Goal: Task Accomplishment & Management: Use online tool/utility

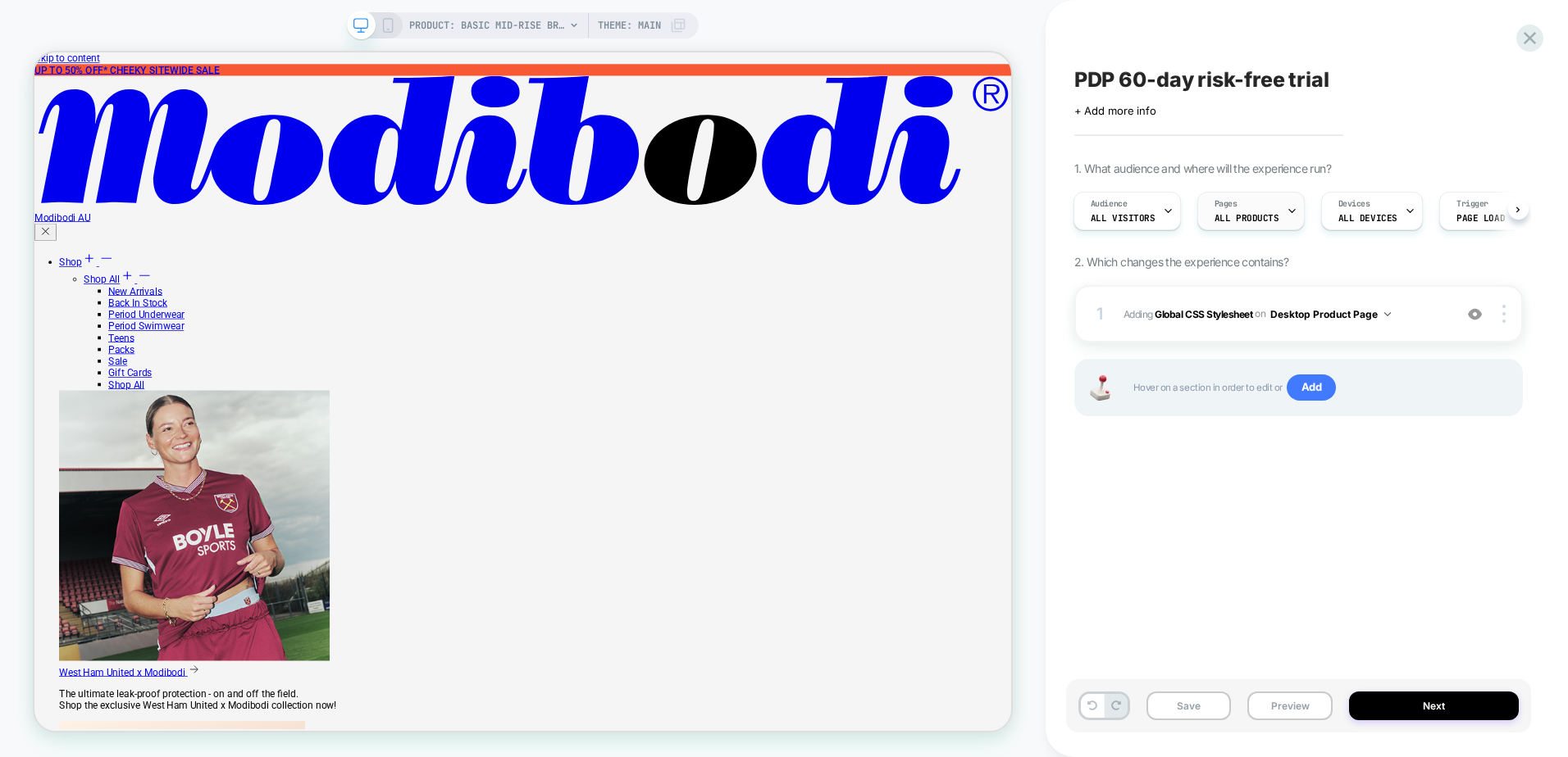
click at [1272, 220] on div "Pages ALL PRODUCTS" at bounding box center [1247, 211] width 98 height 37
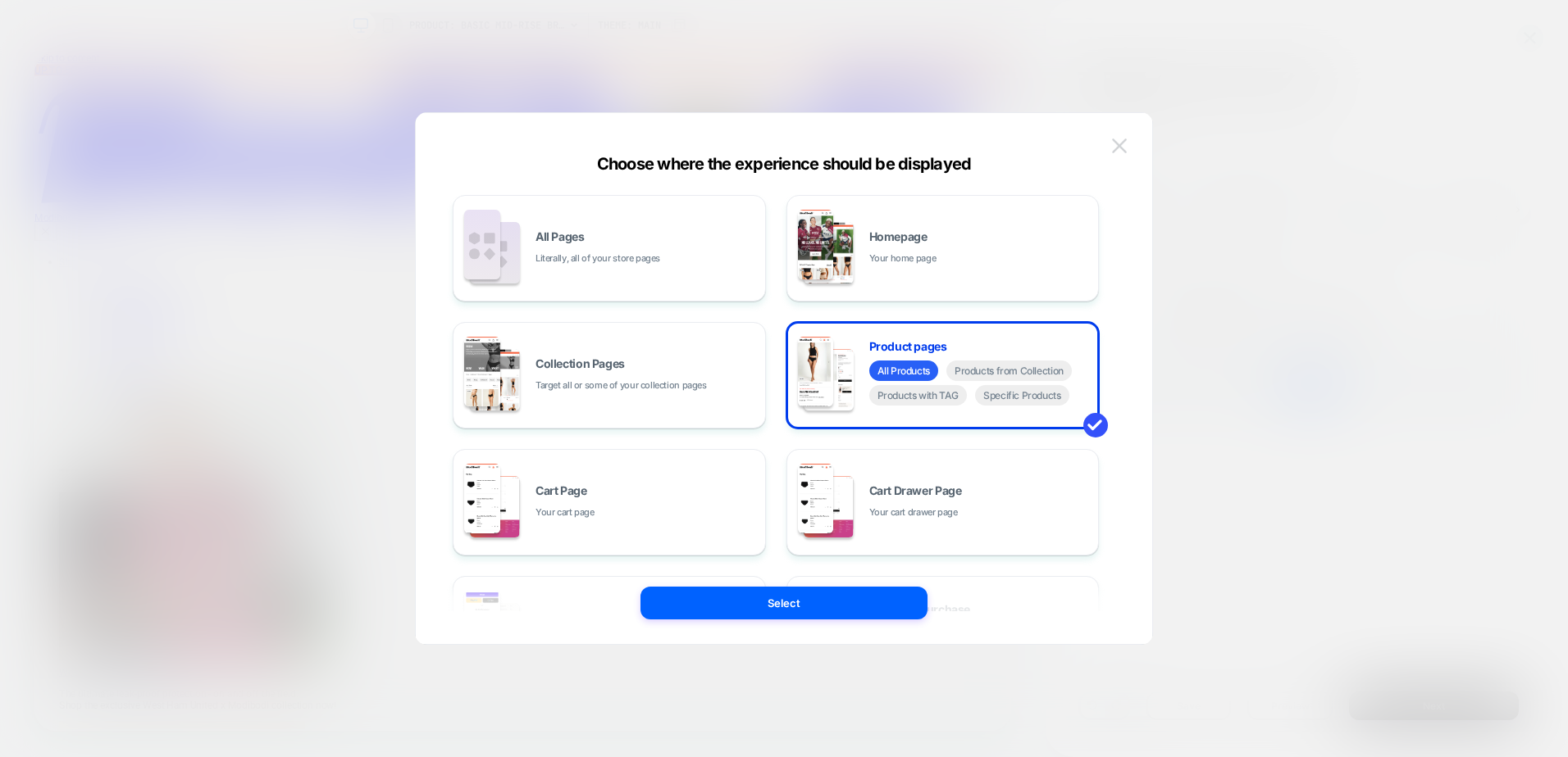
click at [1109, 153] on button at bounding box center [1119, 146] width 25 height 25
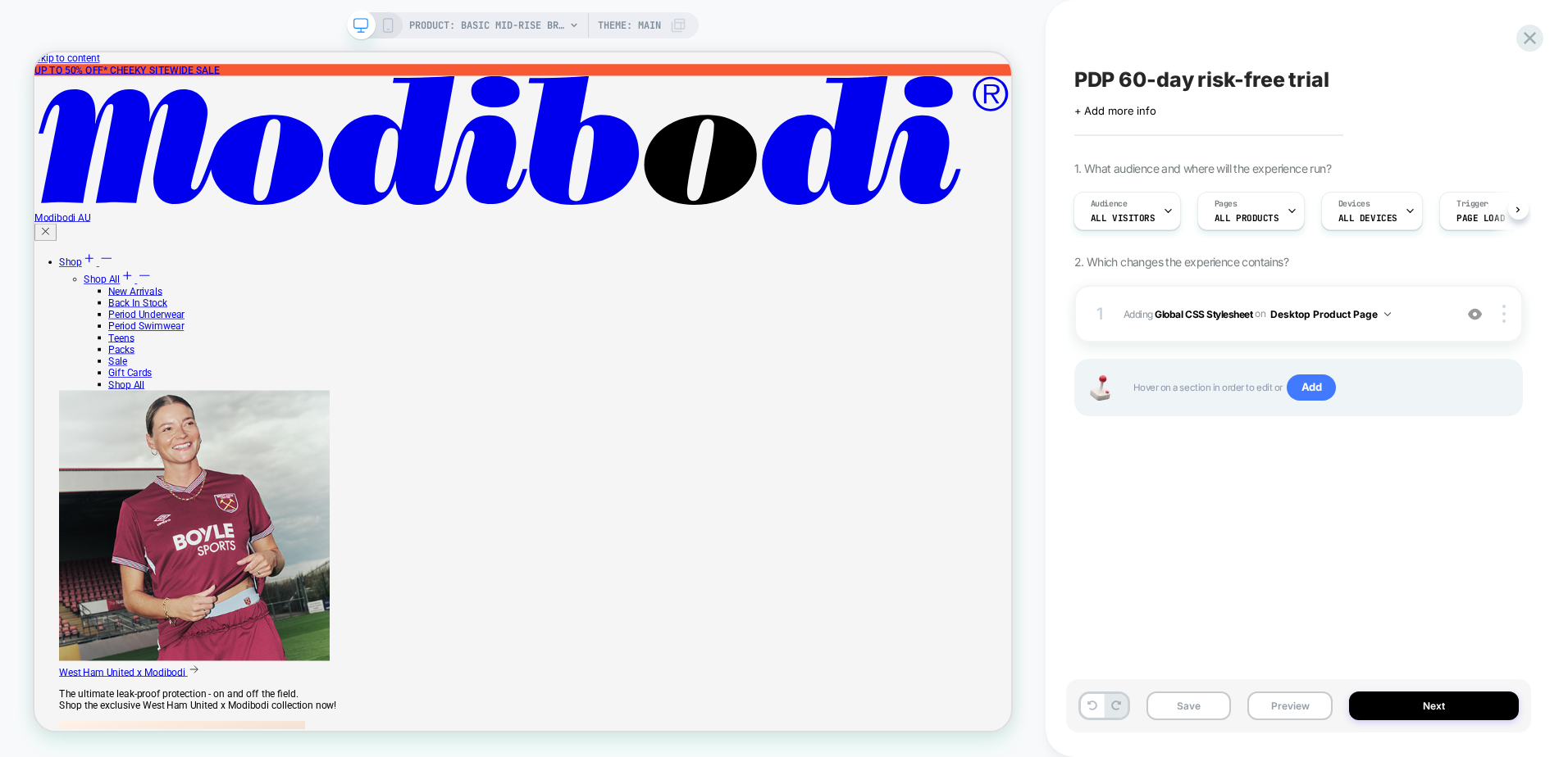
click at [388, 22] on icon at bounding box center [388, 25] width 15 height 15
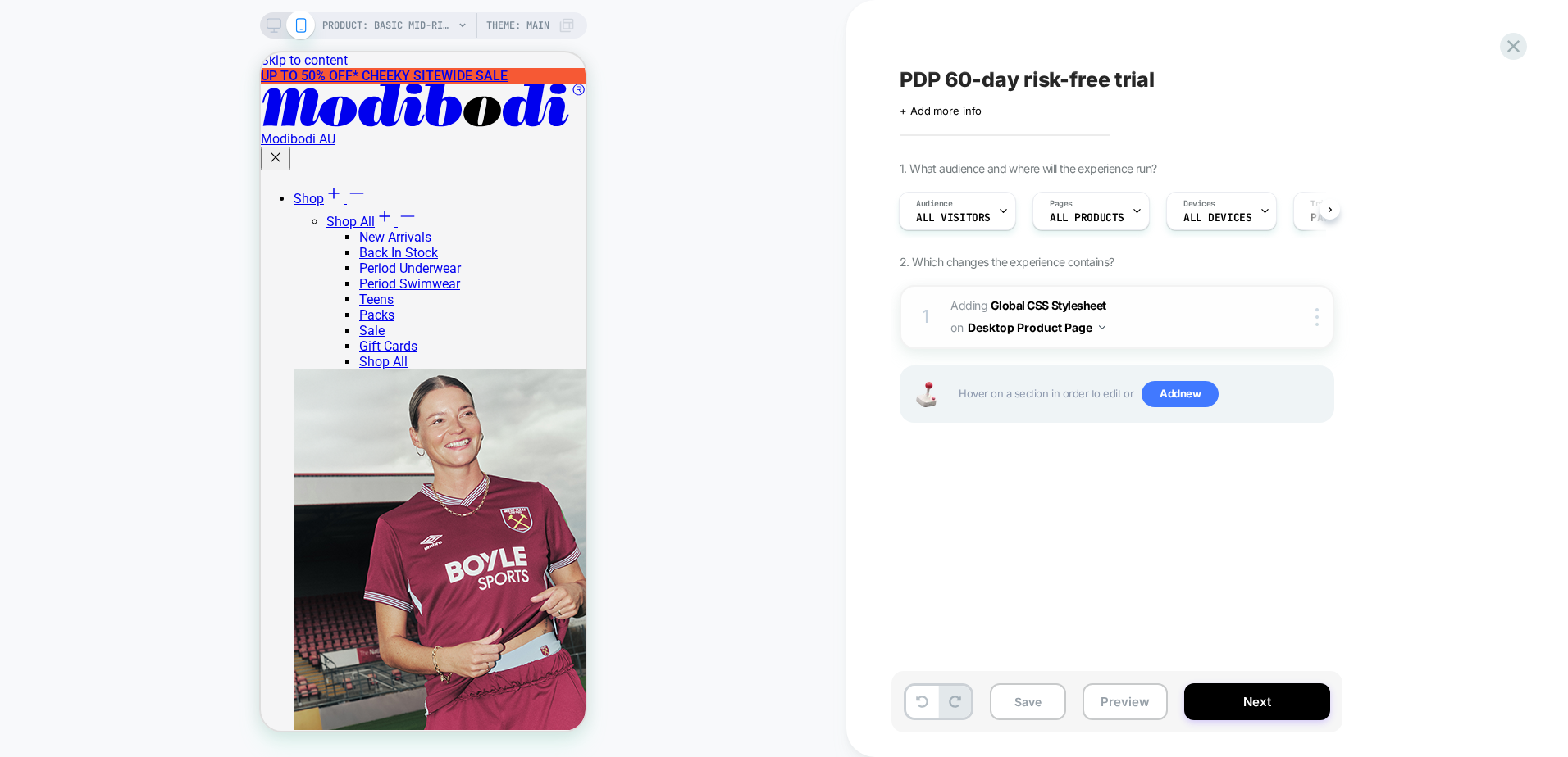
click at [1104, 320] on div "on Desktop Product Page" at bounding box center [1028, 327] width 155 height 24
click at [1052, 330] on button "Desktop Product Page" at bounding box center [1036, 327] width 138 height 24
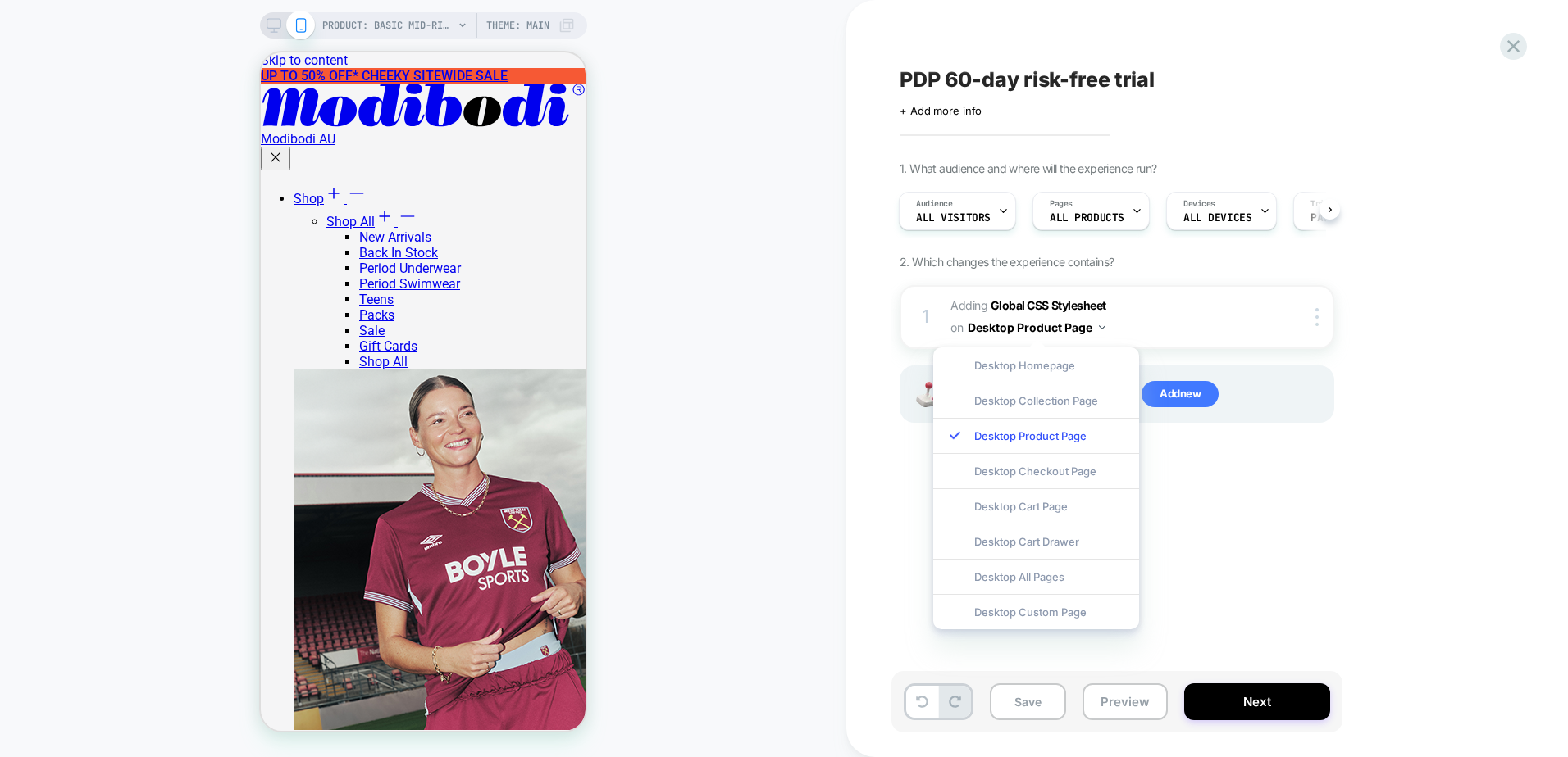
click at [1220, 255] on div "1. What audience and where will the experience run? Audience All Visitors Pages…" at bounding box center [1198, 313] width 598 height 302
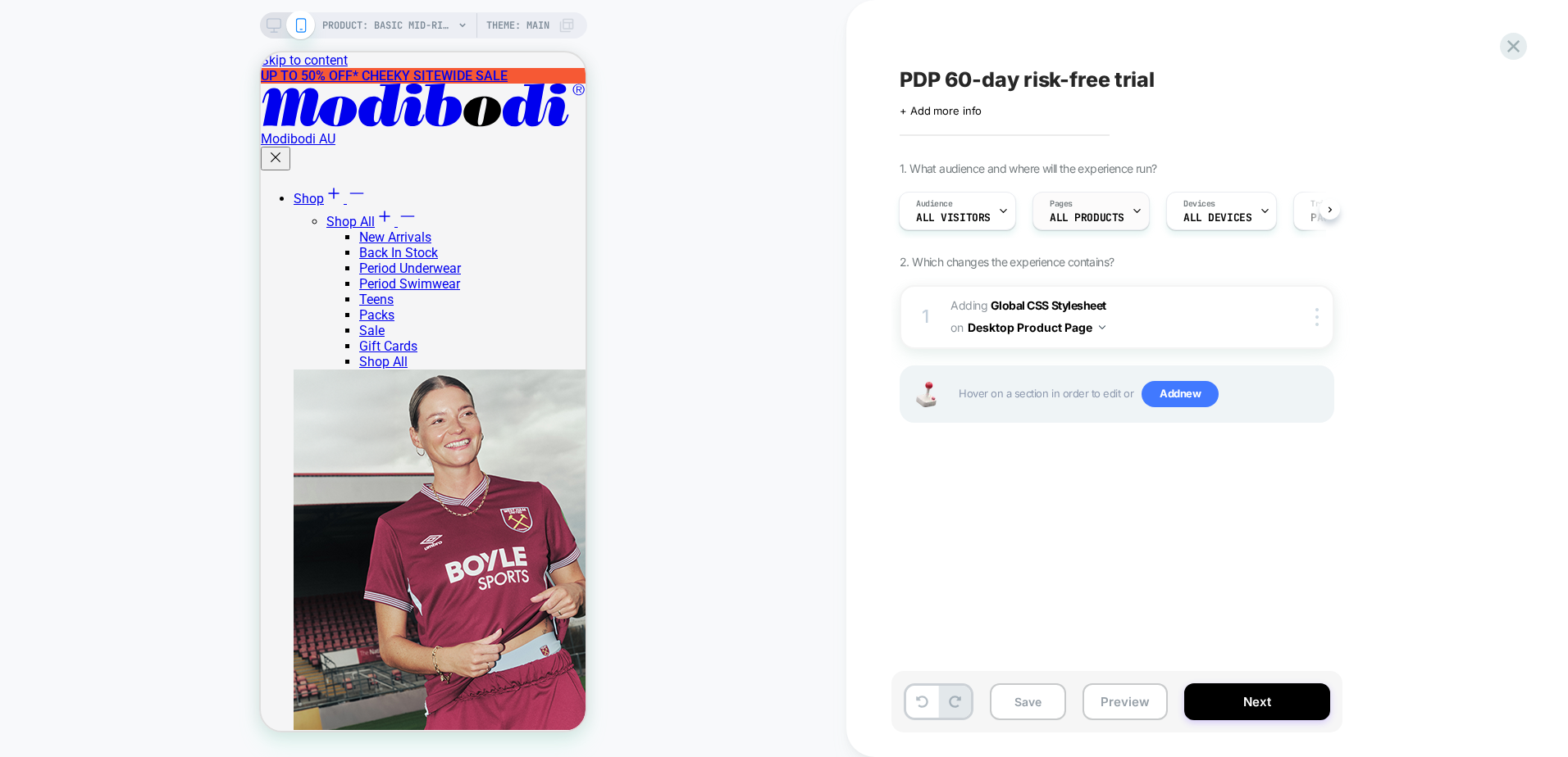
click at [1124, 217] on div "Pages ALL PRODUCTS" at bounding box center [1086, 211] width 108 height 37
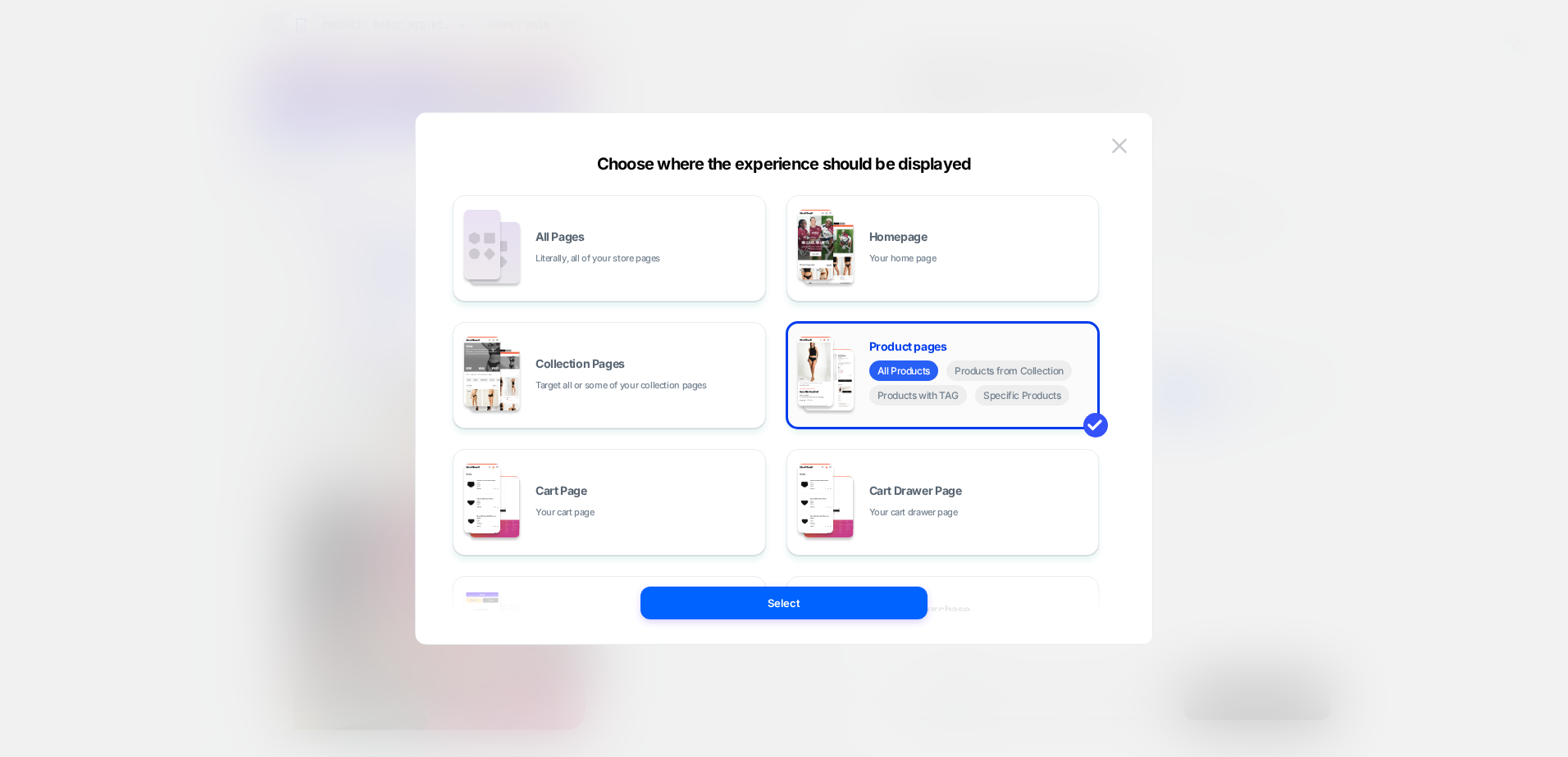
click at [913, 374] on span "All Products" at bounding box center [903, 371] width 68 height 20
click at [868, 607] on button "Select" at bounding box center [783, 602] width 287 height 33
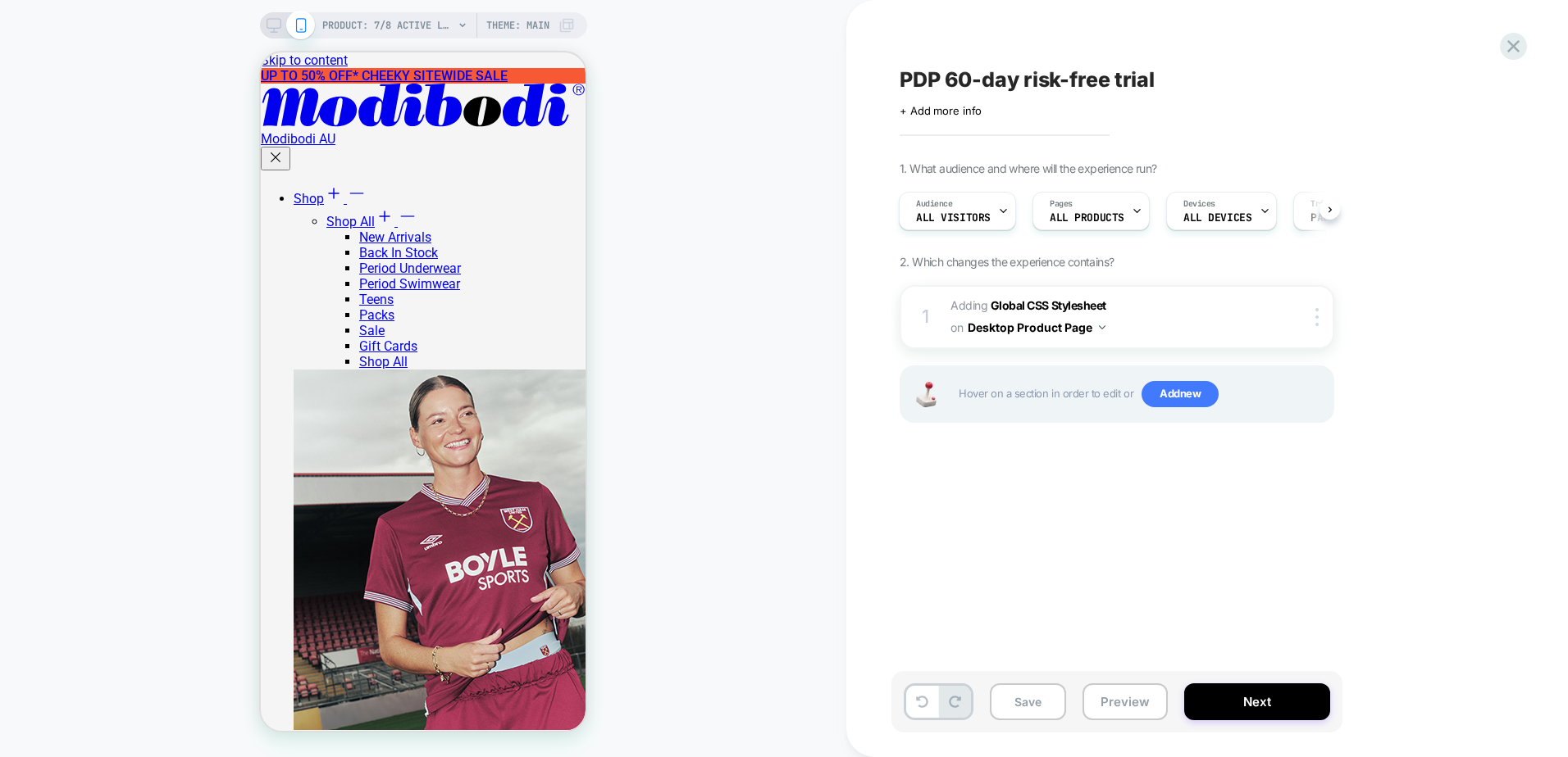
scroll to position [0, 2]
click at [1062, 325] on button "Desktop Product Page" at bounding box center [1036, 327] width 138 height 24
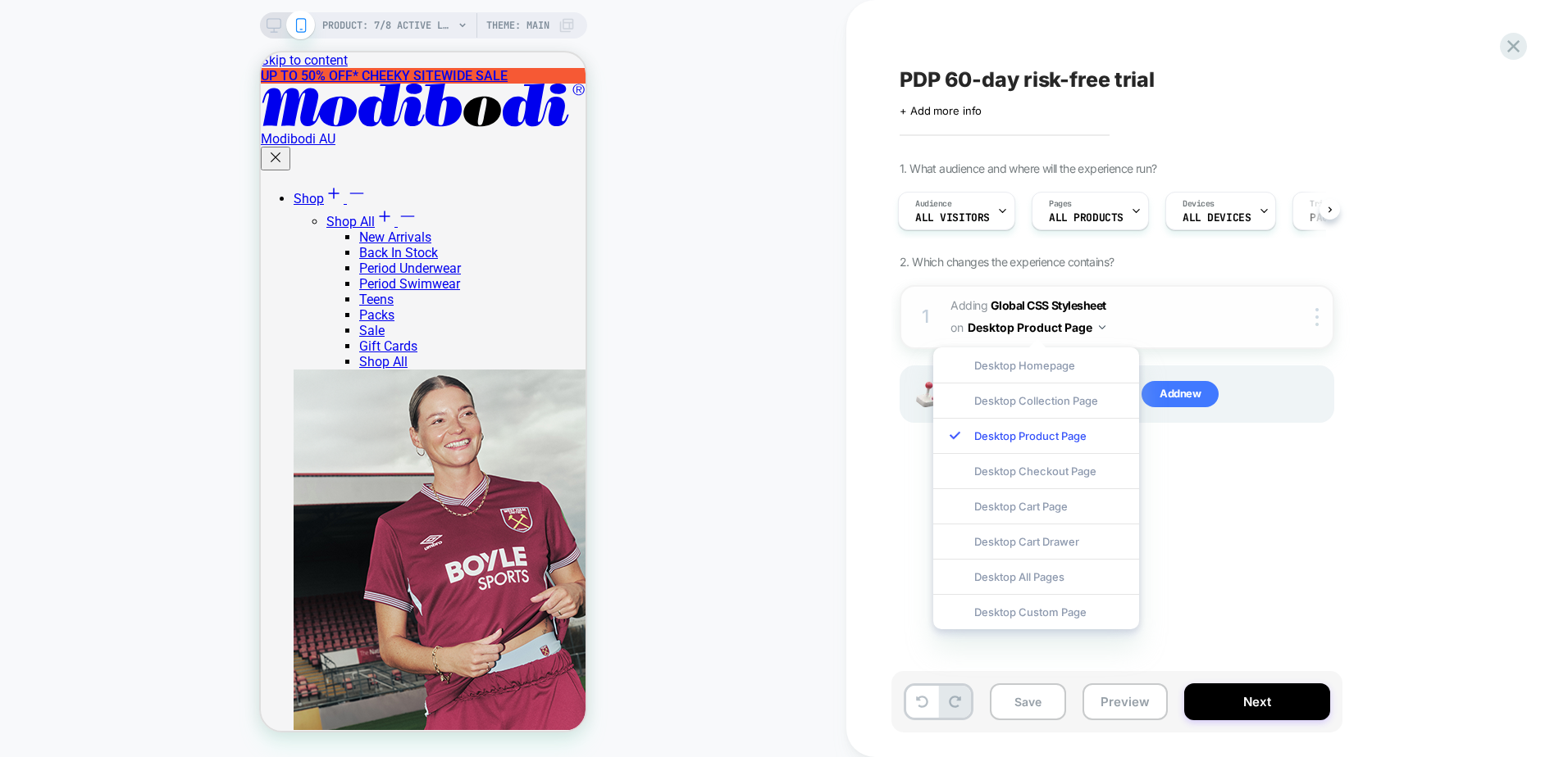
click at [1313, 306] on div "1 Adding Global CSS Stylesheet on Desktop Product Page Copy to Mobile Target Al…" at bounding box center [1116, 317] width 435 height 64
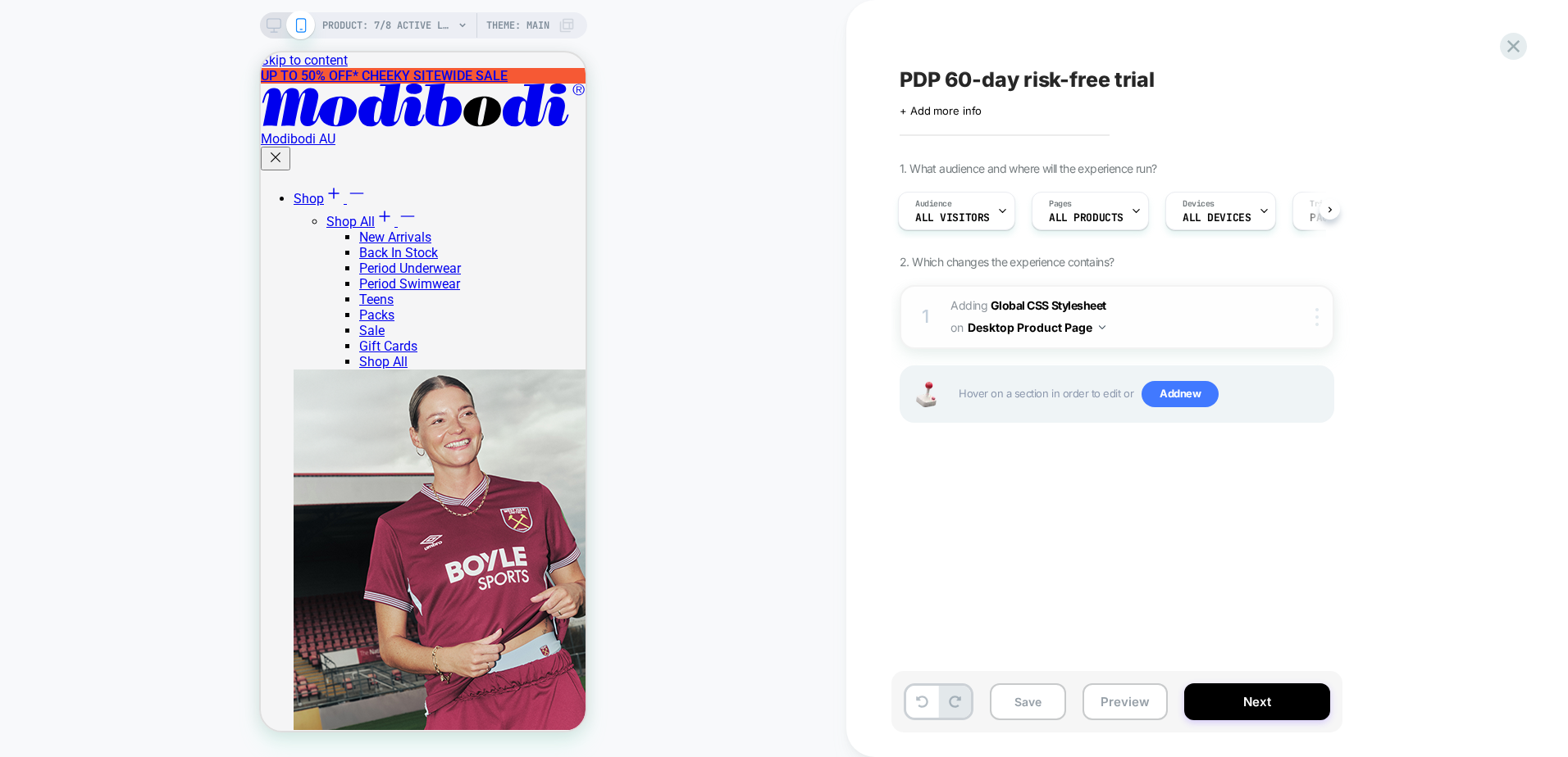
click at [1321, 312] on div at bounding box center [1319, 317] width 27 height 18
click at [1336, 365] on div "Copy to Mobile" at bounding box center [1318, 357] width 146 height 45
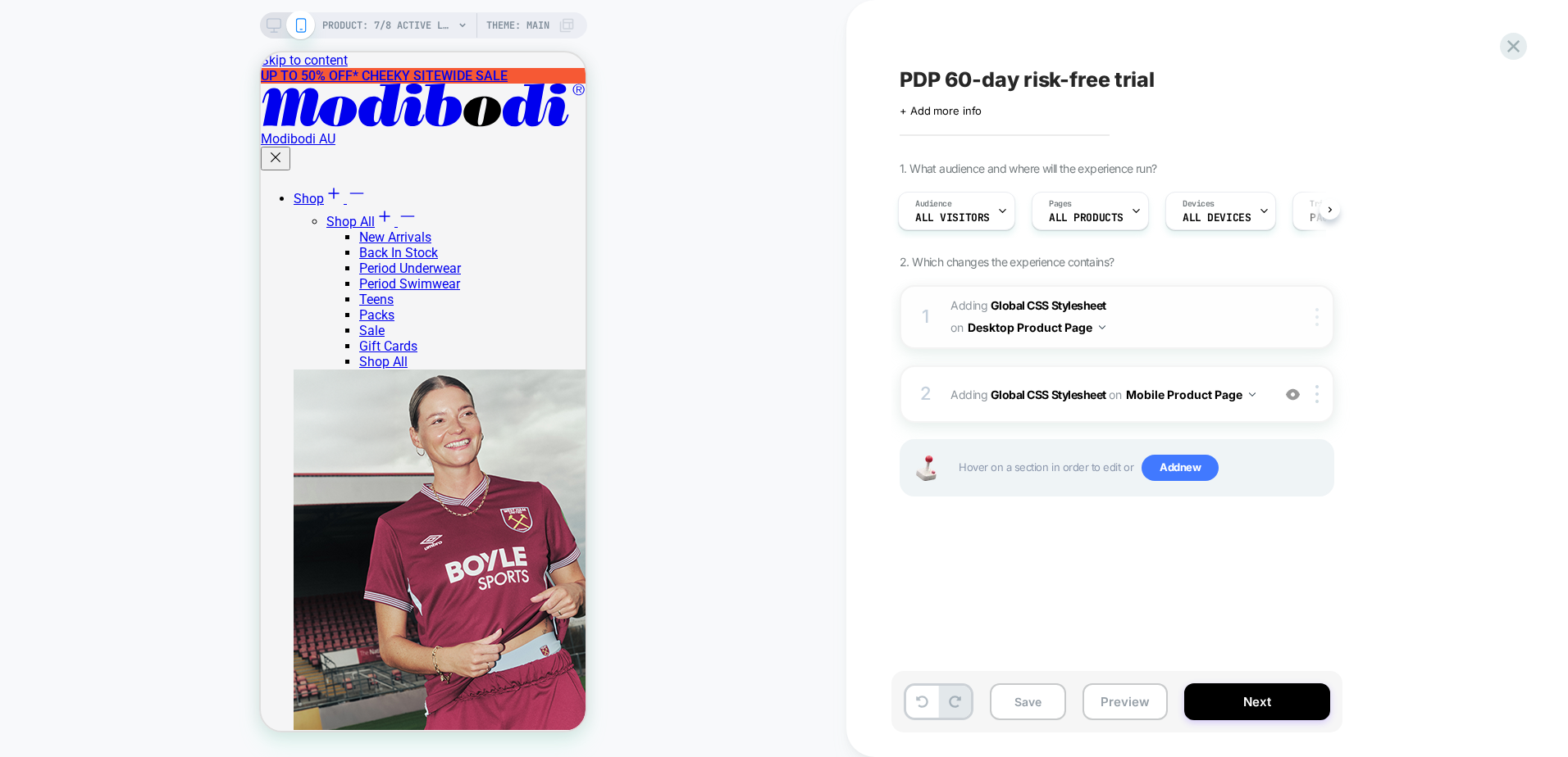
click at [1311, 321] on div at bounding box center [1319, 317] width 27 height 18
click at [1295, 444] on div "Delete" at bounding box center [1318, 449] width 146 height 44
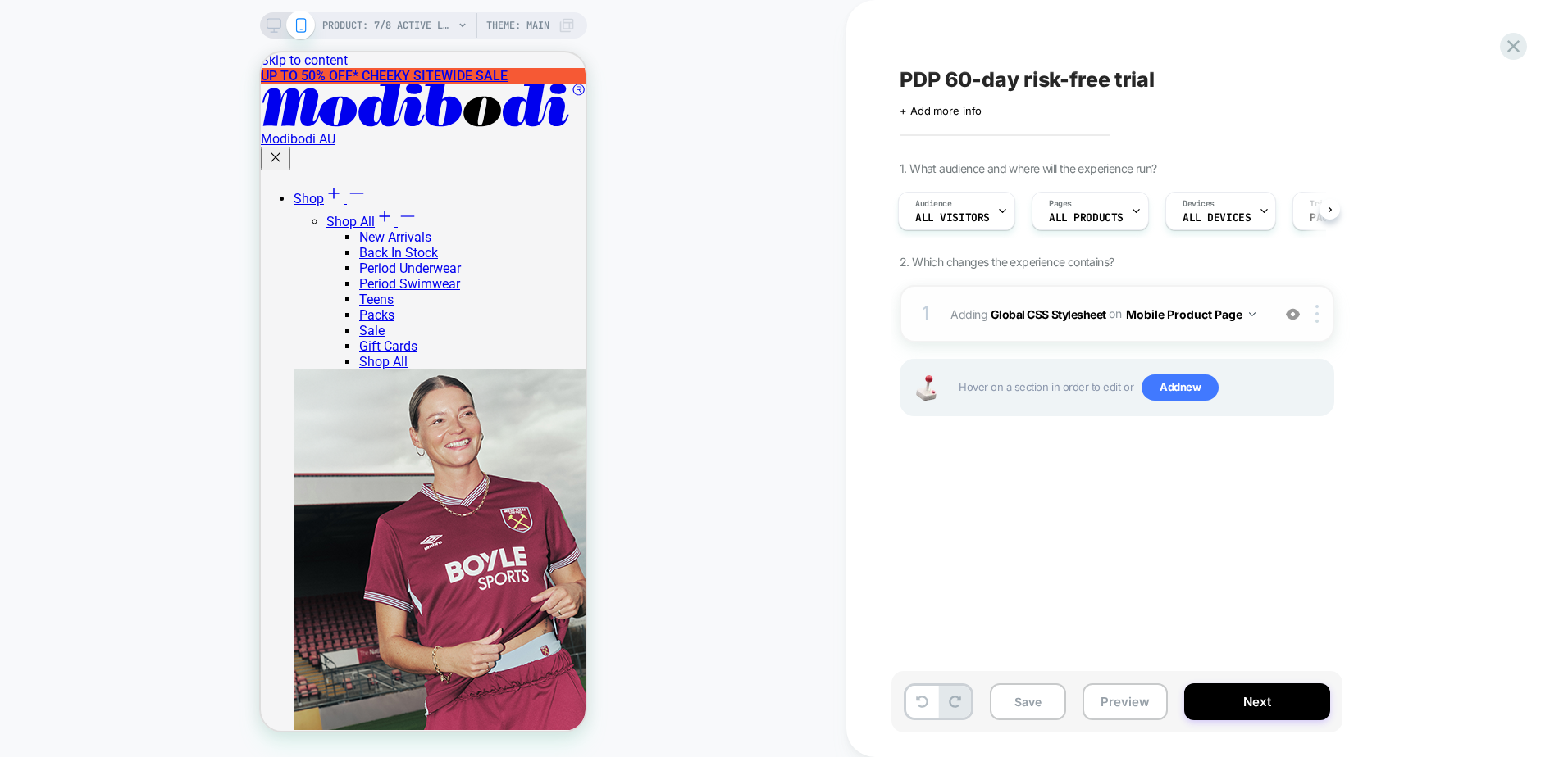
click at [1072, 339] on div "1 Adding Global CSS Stylesheet on Mobile Product Page Add Before Add After Copy…" at bounding box center [1116, 314] width 435 height 58
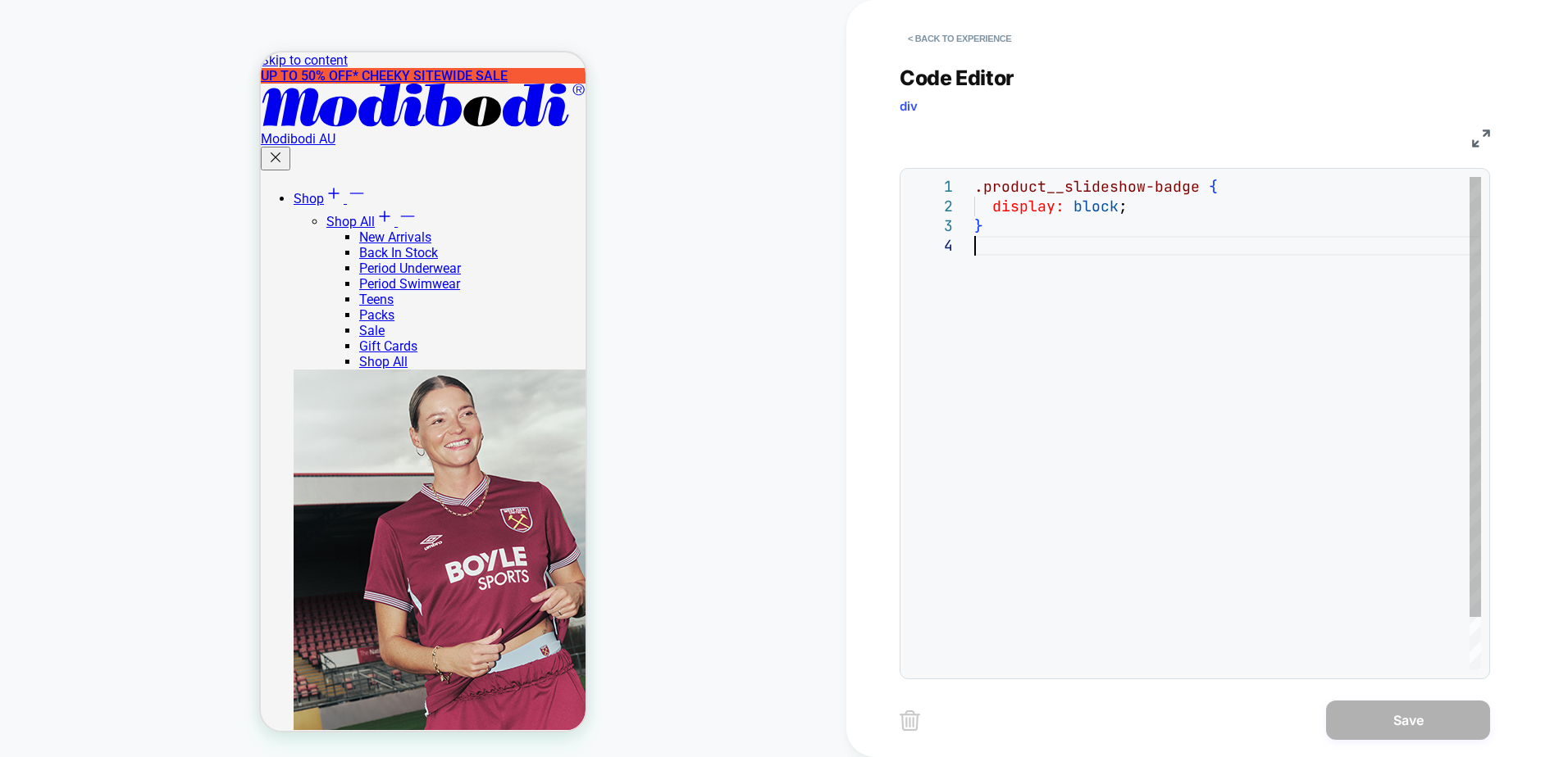
click at [1082, 288] on div ".product__slideshow-badge { display: block ; }" at bounding box center [1228, 453] width 507 height 553
click at [1075, 334] on div ".product__slideshow-badge { display: block ; }" at bounding box center [1228, 453] width 507 height 553
type textarea "**********"
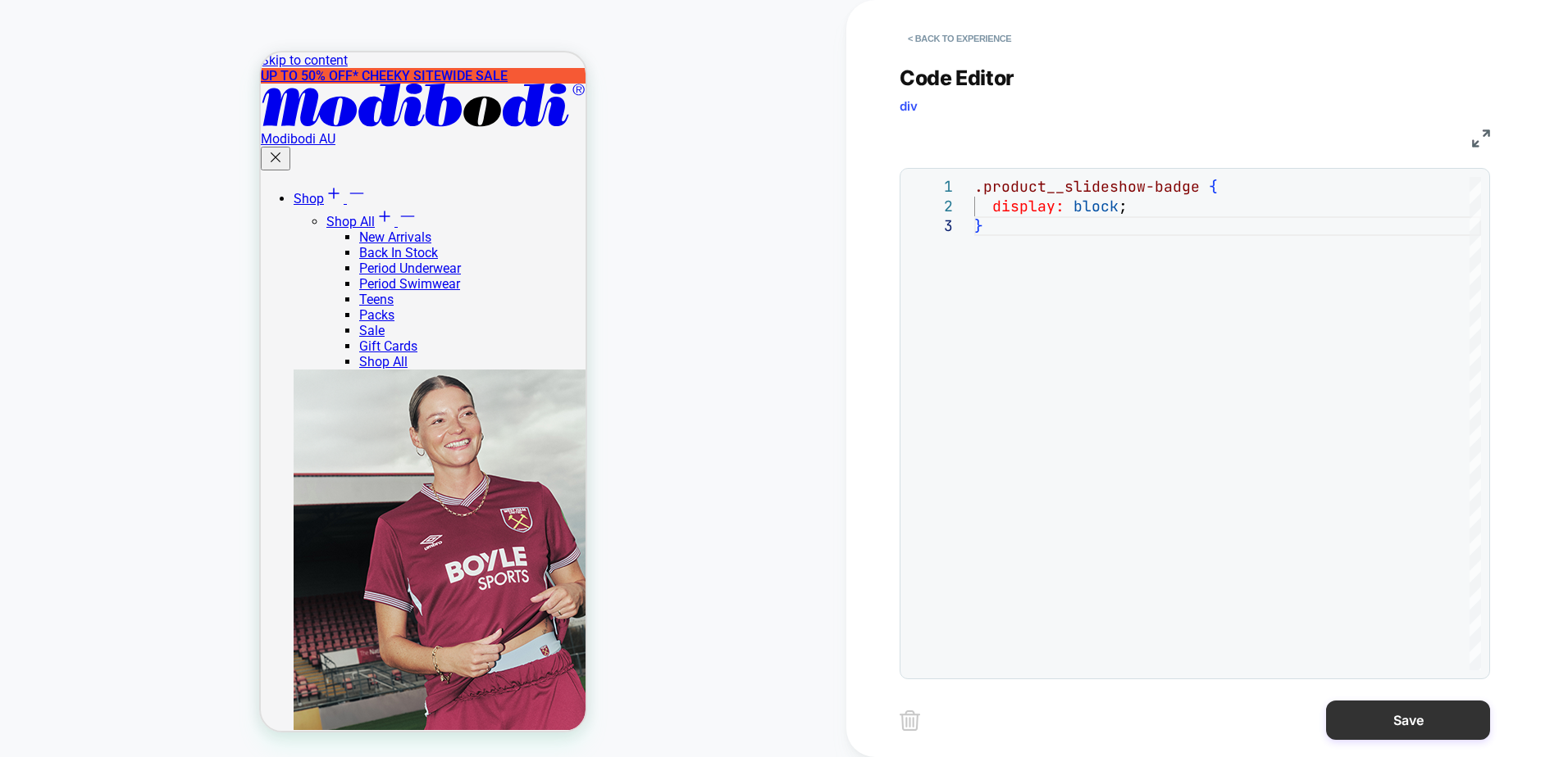
click at [1376, 727] on button "Save" at bounding box center [1408, 721] width 164 height 39
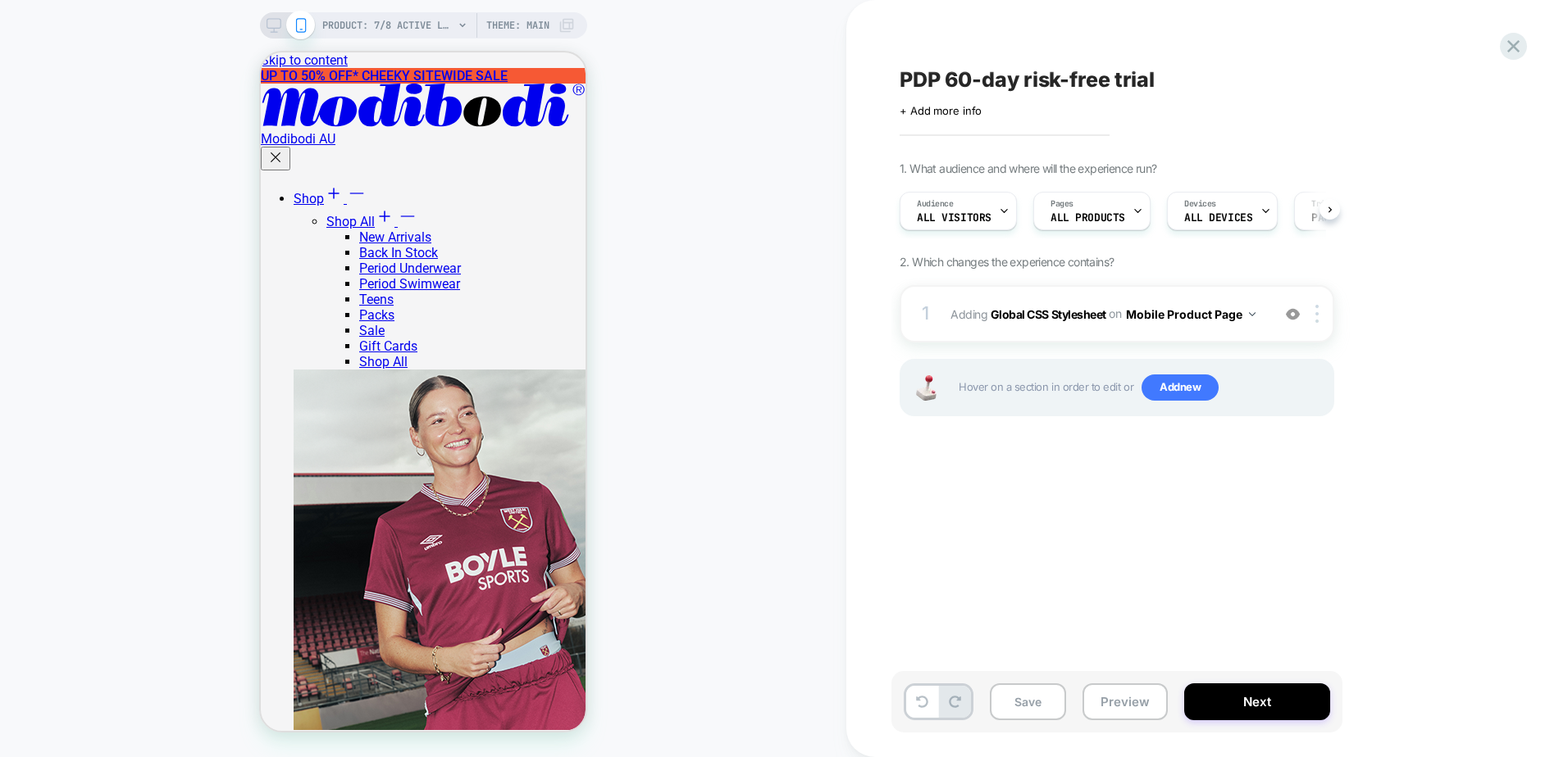
scroll to position [0, 1]
click at [1044, 705] on button "Save" at bounding box center [1028, 702] width 76 height 37
click at [1108, 703] on button "Preview" at bounding box center [1125, 702] width 85 height 37
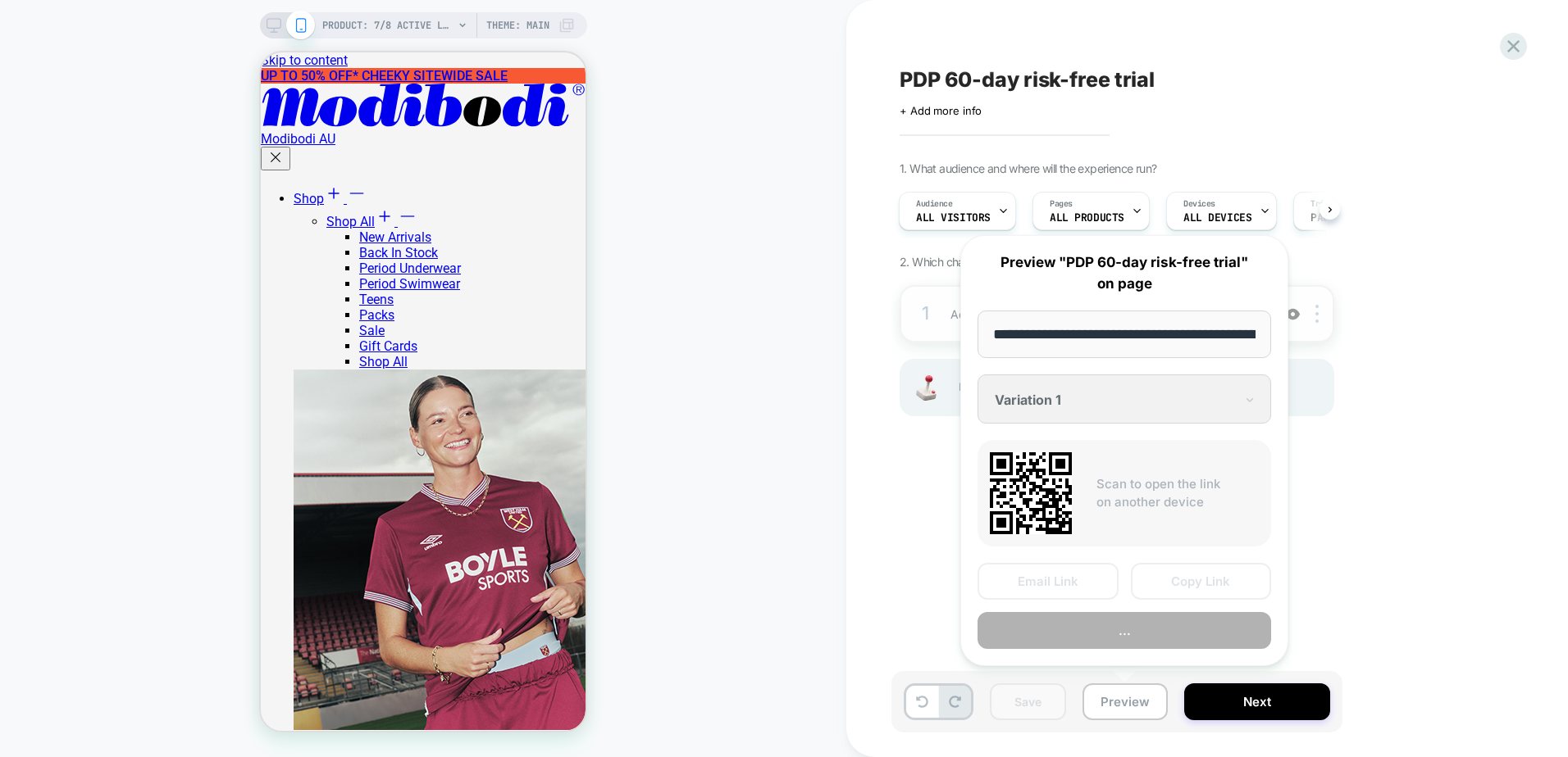
scroll to position [0, 334]
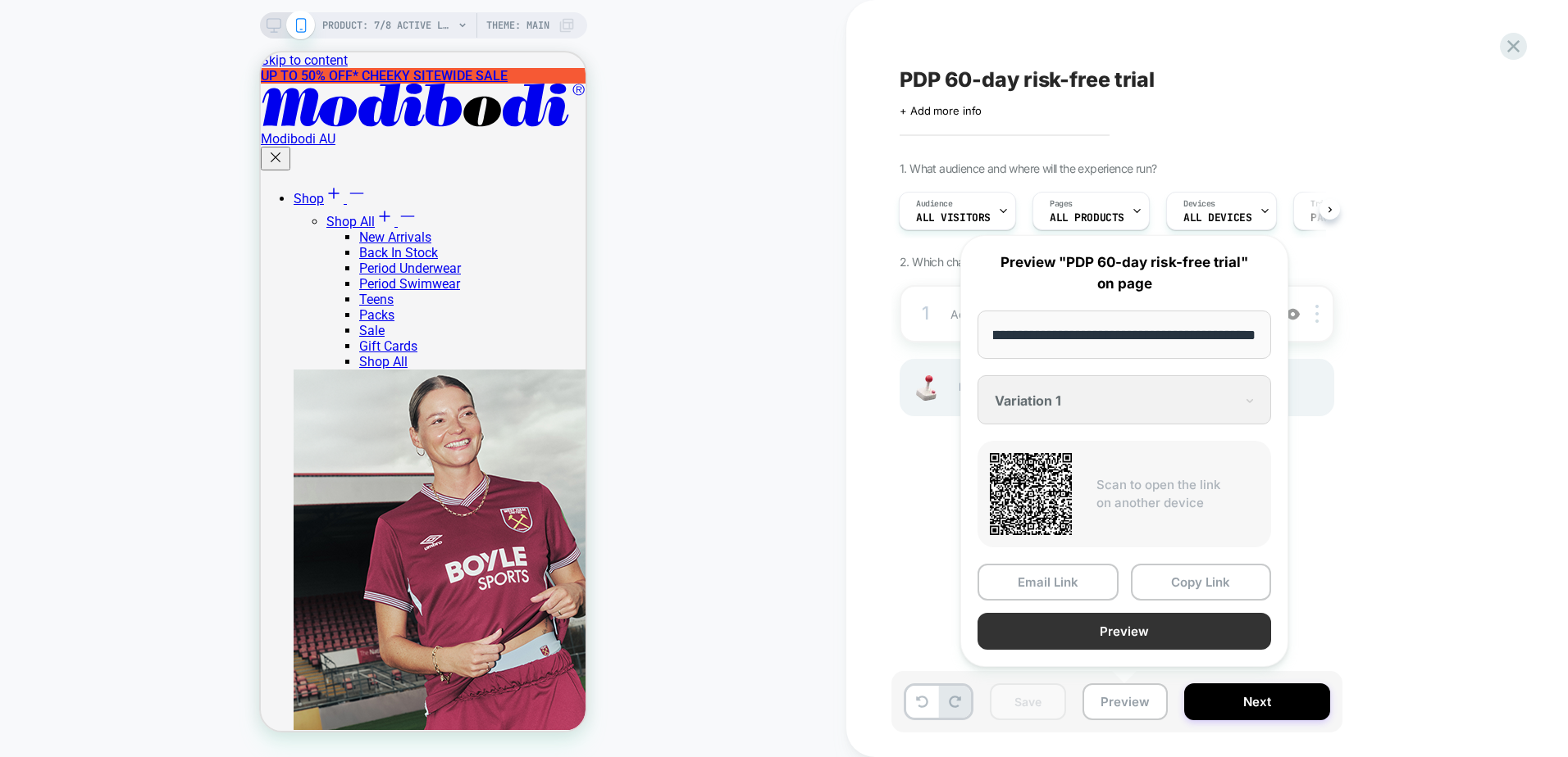
click at [1072, 628] on button "Preview" at bounding box center [1124, 632] width 293 height 37
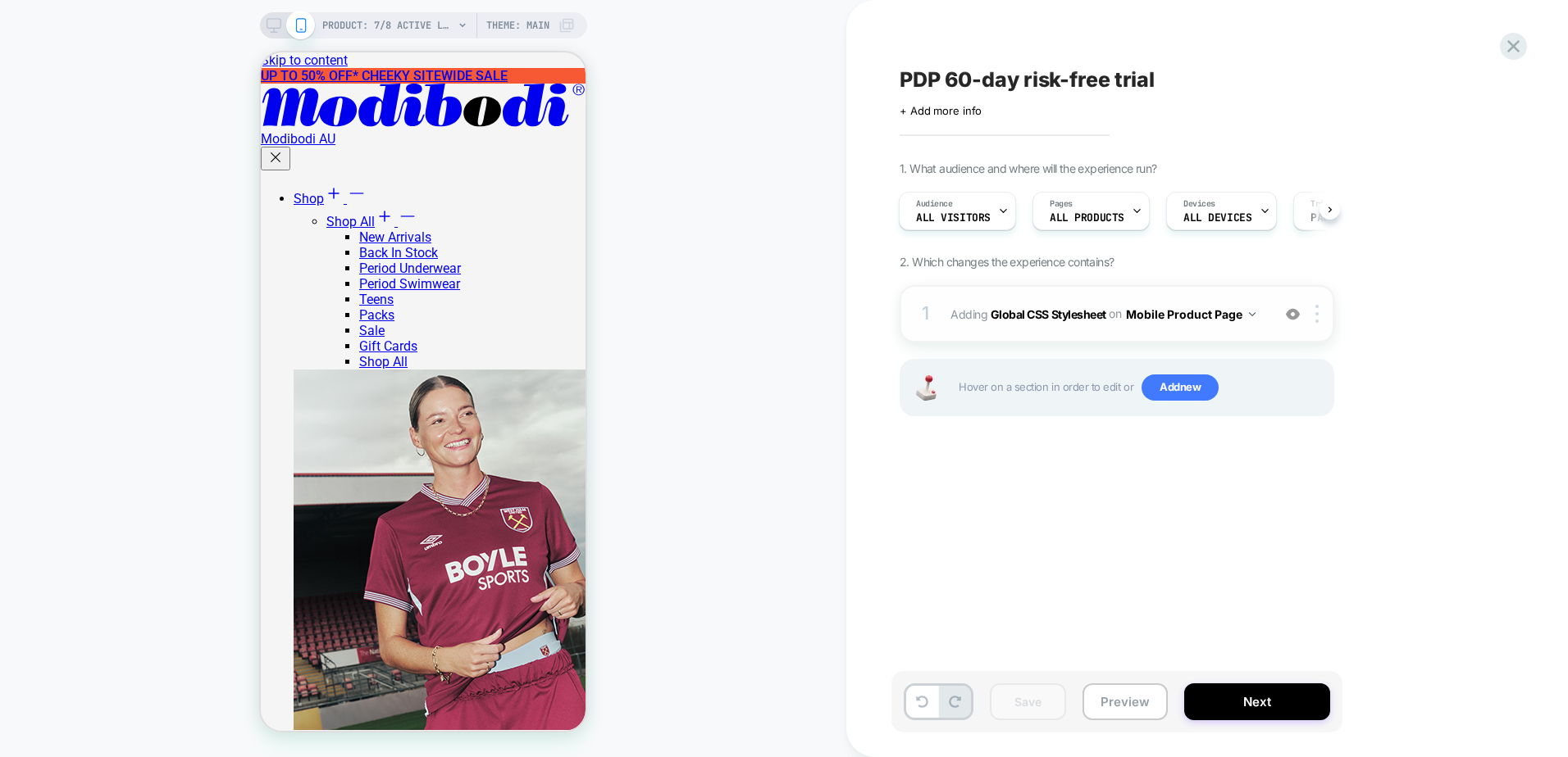
click at [1156, 324] on button "Mobile Product Page" at bounding box center [1190, 314] width 130 height 24
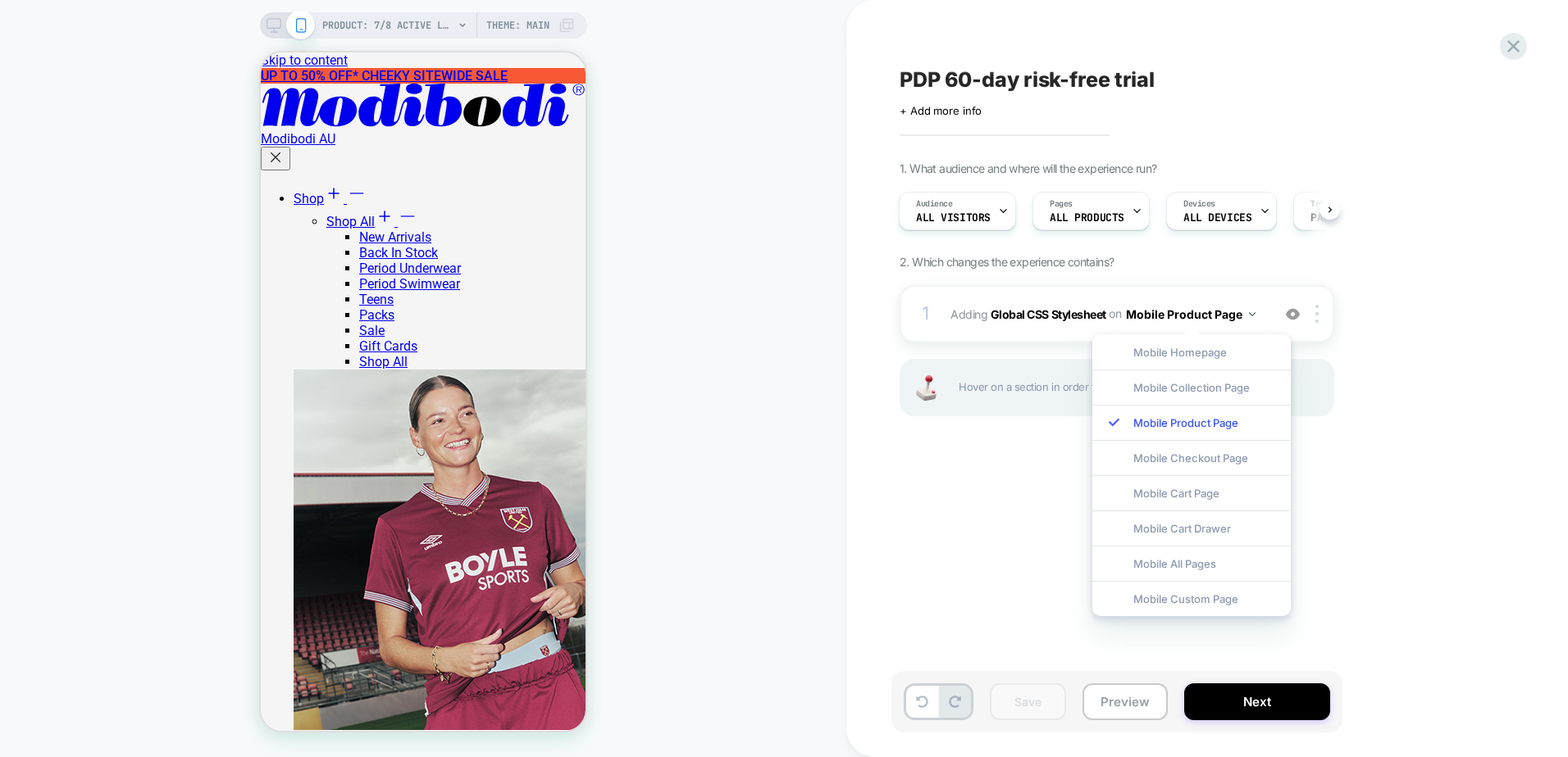
click at [1372, 434] on div "1. What audience and where will the experience run? Audience All Visitors Pages…" at bounding box center [1198, 309] width 598 height 296
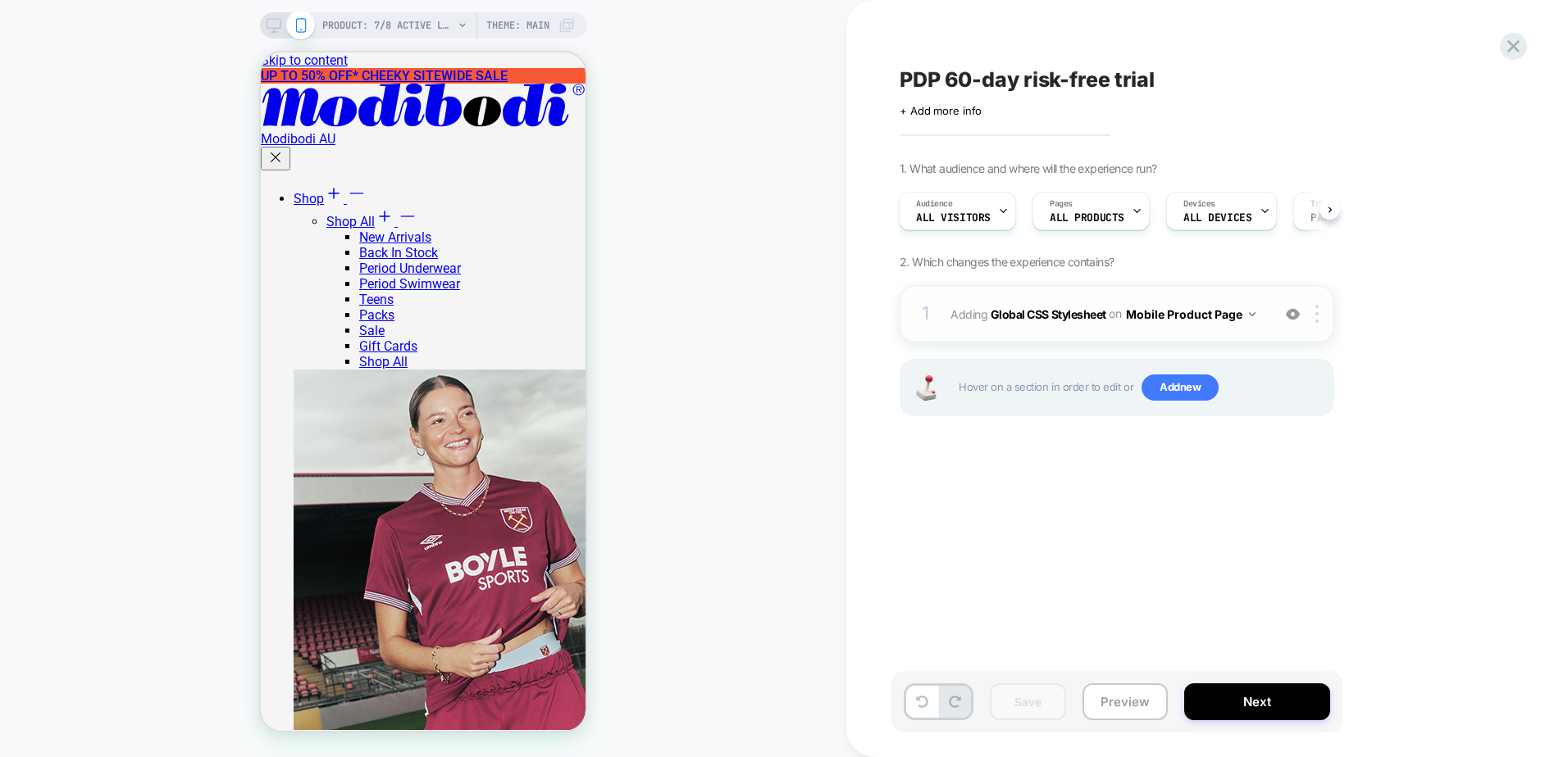
click at [1232, 315] on button "Mobile Product Page" at bounding box center [1190, 314] width 130 height 24
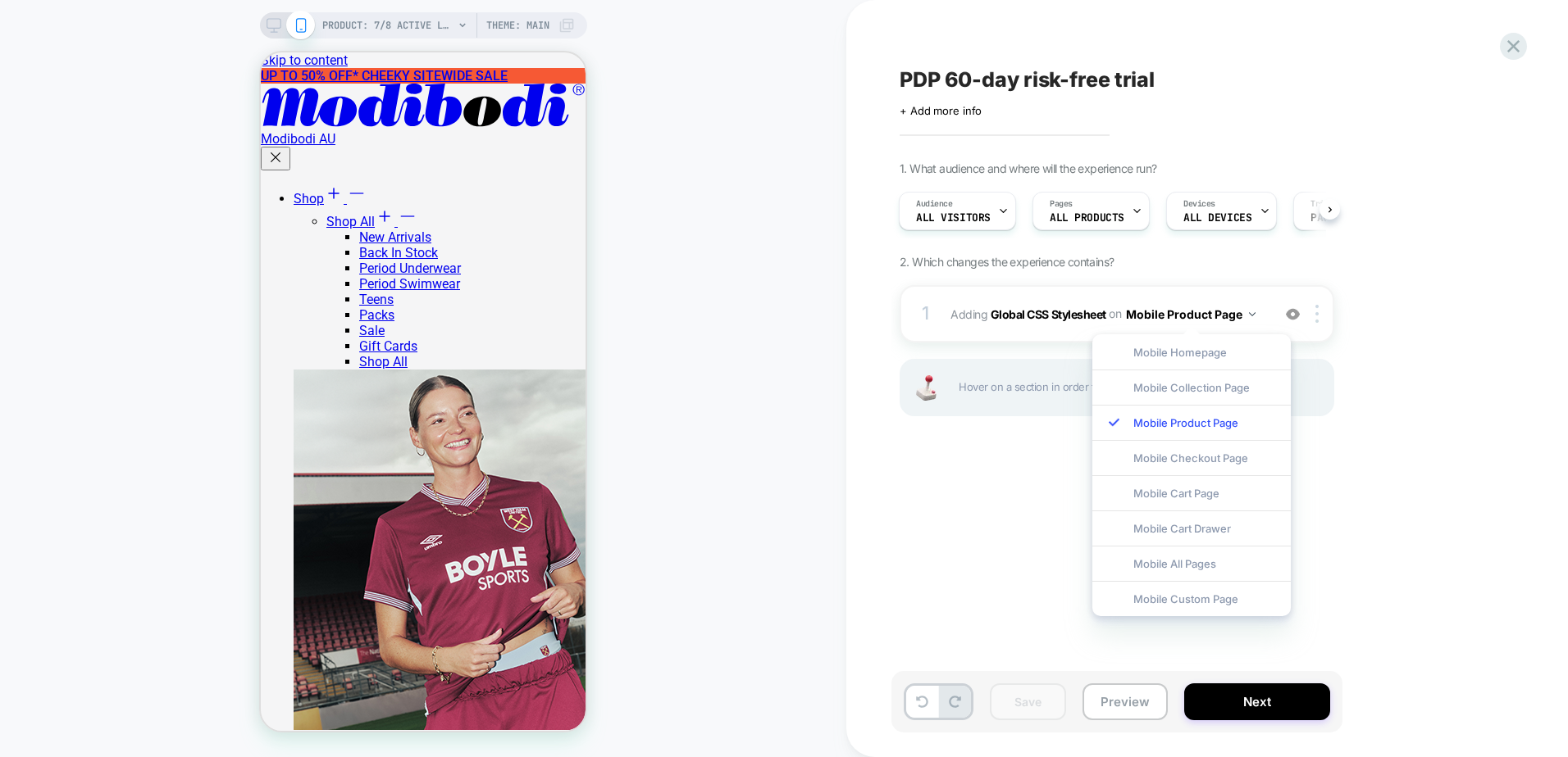
click at [1406, 294] on div "1. What audience and where will the experience run? Audience All Visitors Pages…" at bounding box center [1198, 309] width 598 height 296
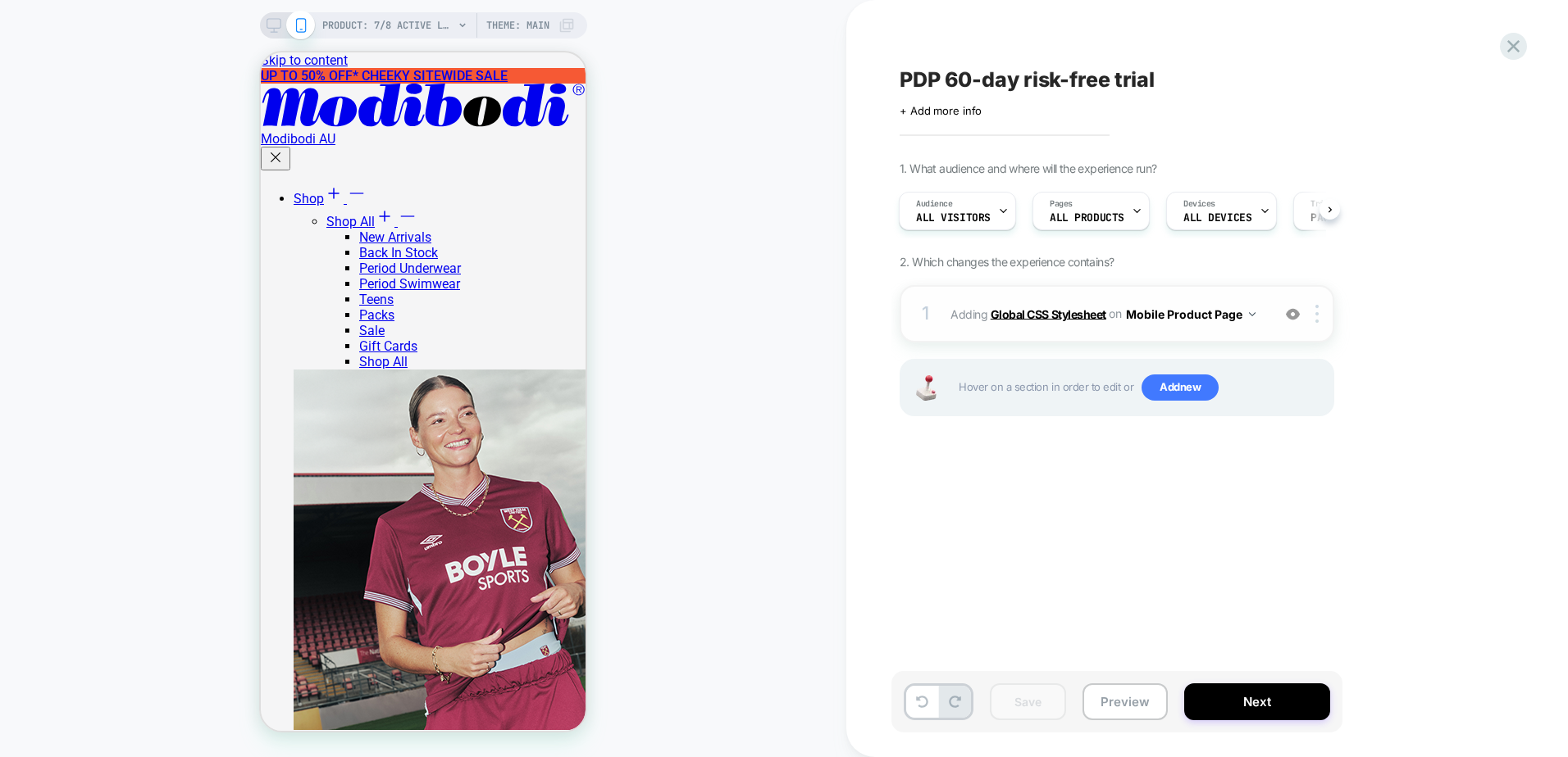
click at [1062, 307] on b "Global CSS Stylesheet" at bounding box center [1048, 314] width 116 height 14
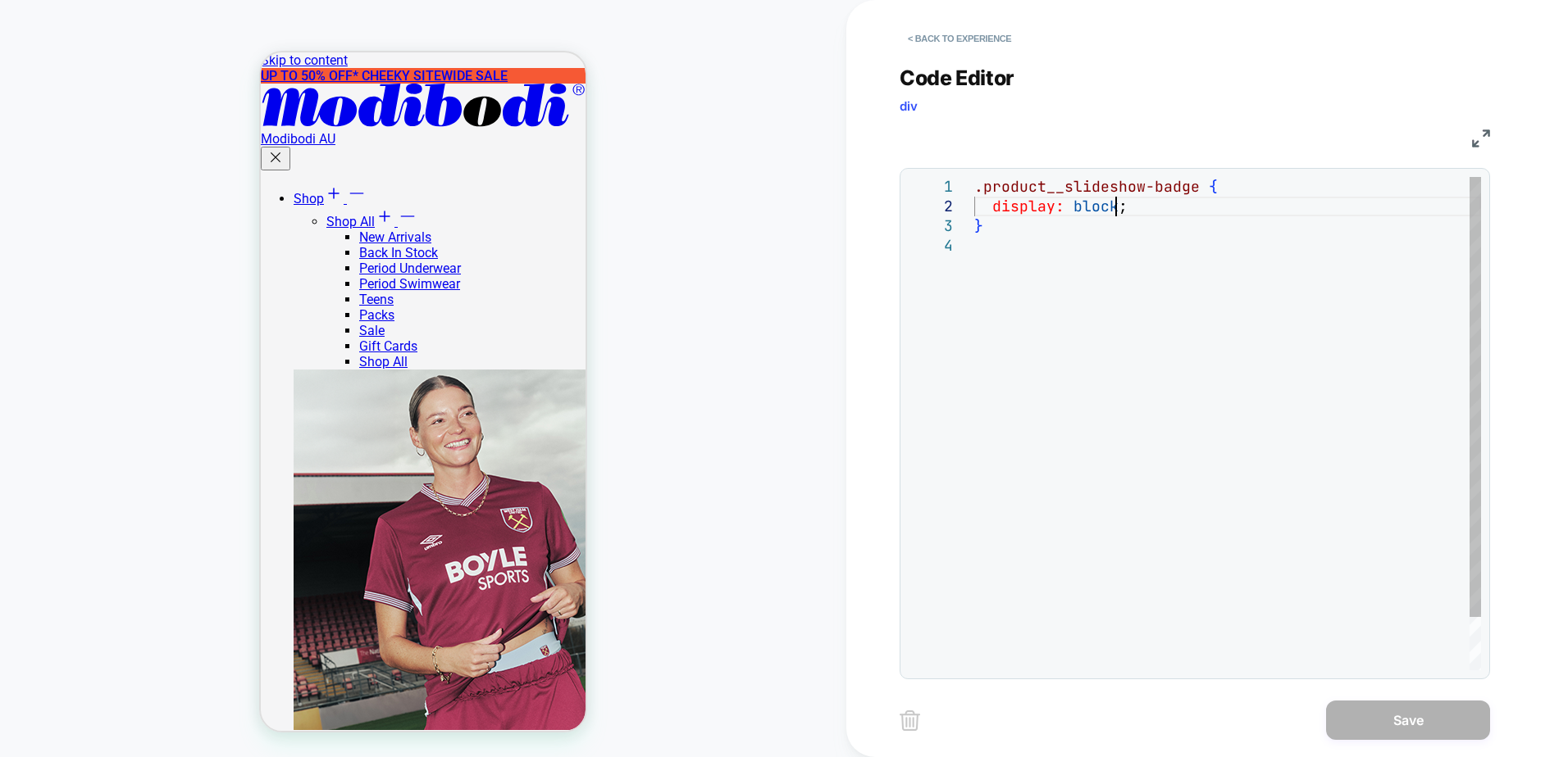
click at [1119, 205] on div ".product__slideshow-badge { display: block ; }" at bounding box center [1228, 453] width 507 height 553
click at [1156, 436] on div ".product__slideshow-badge { display: block ; }" at bounding box center [1228, 453] width 507 height 553
click at [1127, 212] on div ".product__slideshow-badge { display: block ; }" at bounding box center [1228, 453] width 507 height 553
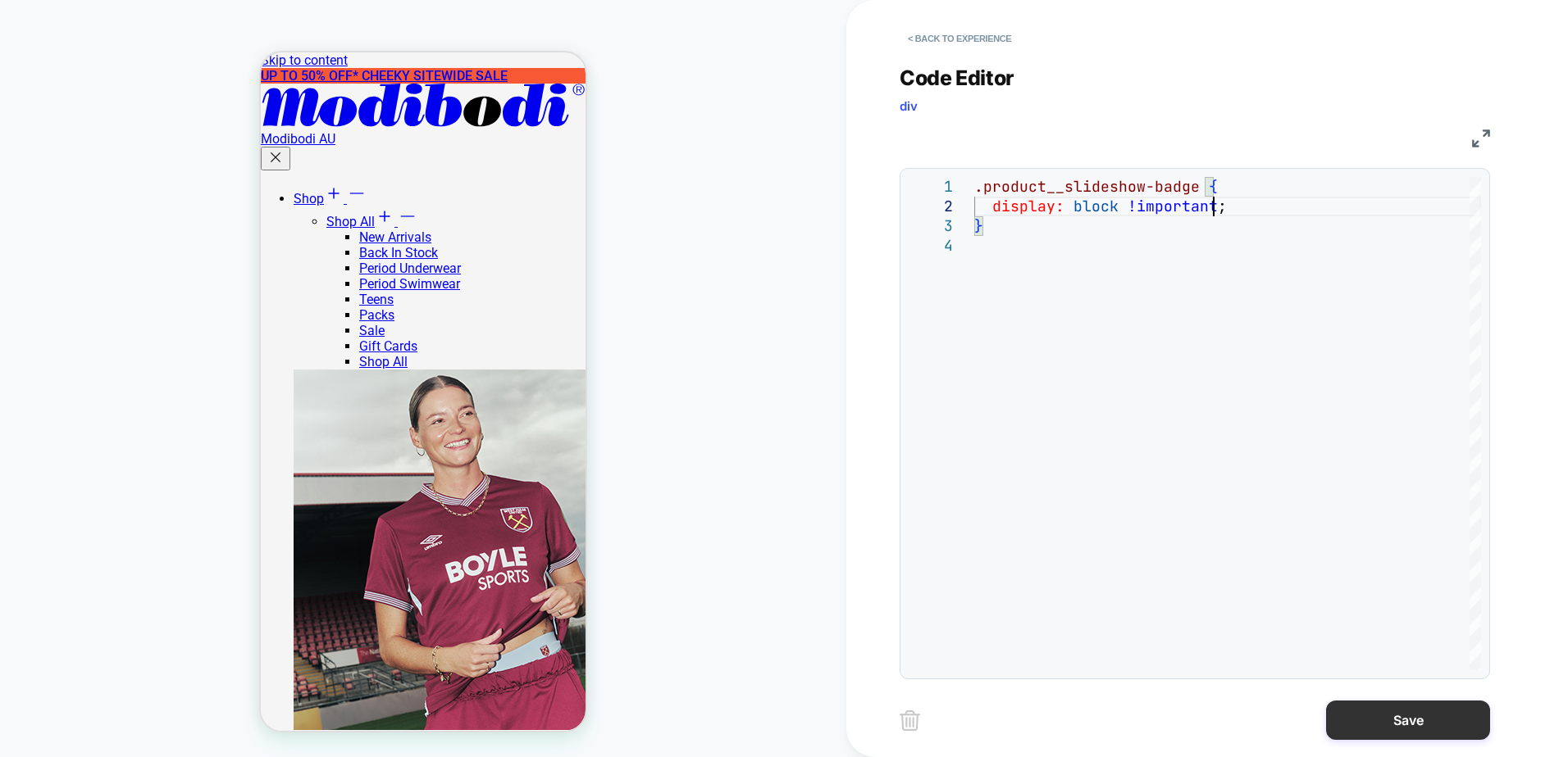
type textarea "**********"
click at [1388, 726] on button "Save" at bounding box center [1408, 721] width 164 height 39
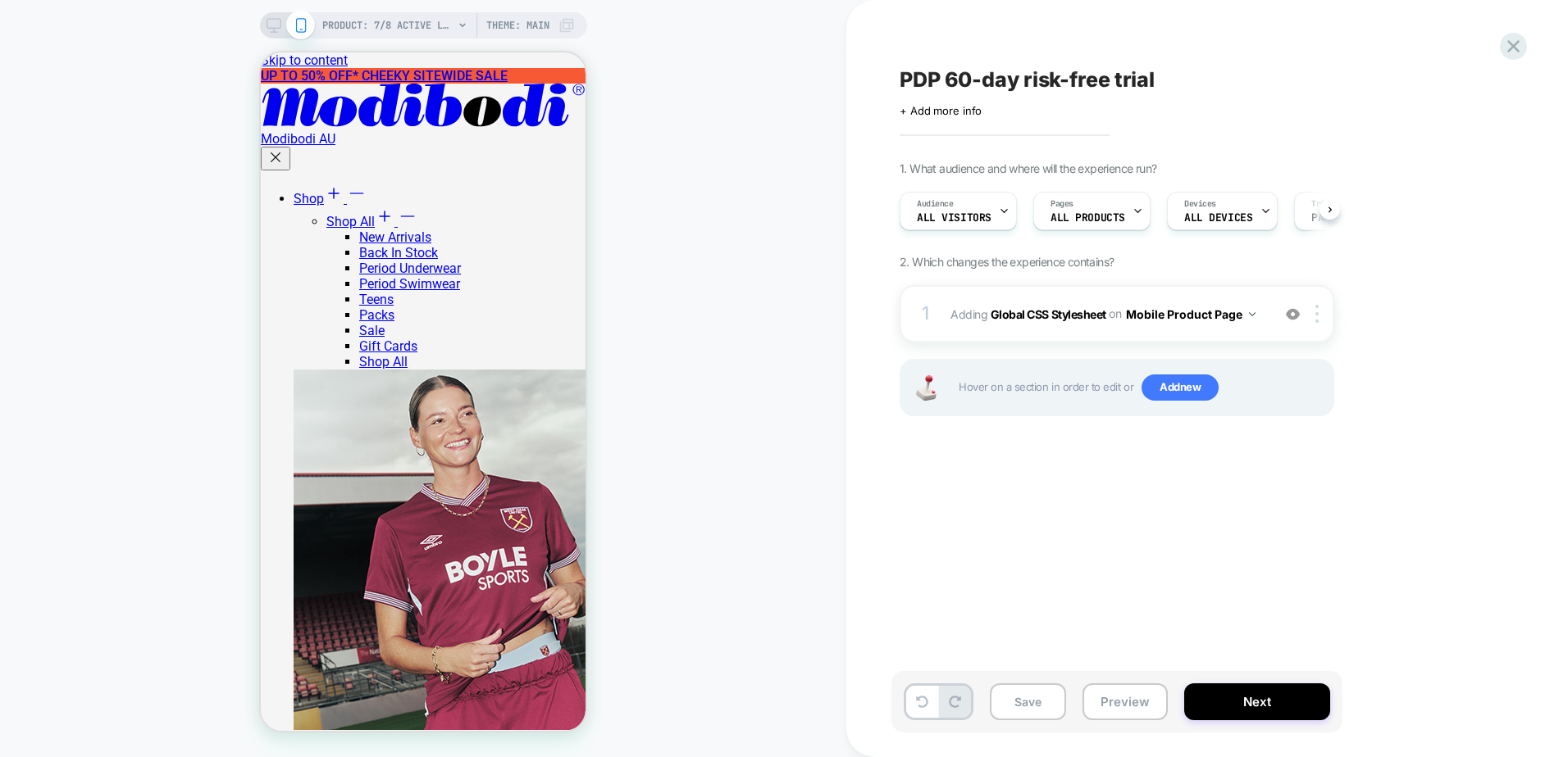
scroll to position [0, 1]
click at [1048, 704] on button "Save" at bounding box center [1028, 702] width 76 height 37
click at [1040, 312] on b "Global CSS Stylesheet" at bounding box center [1048, 314] width 116 height 14
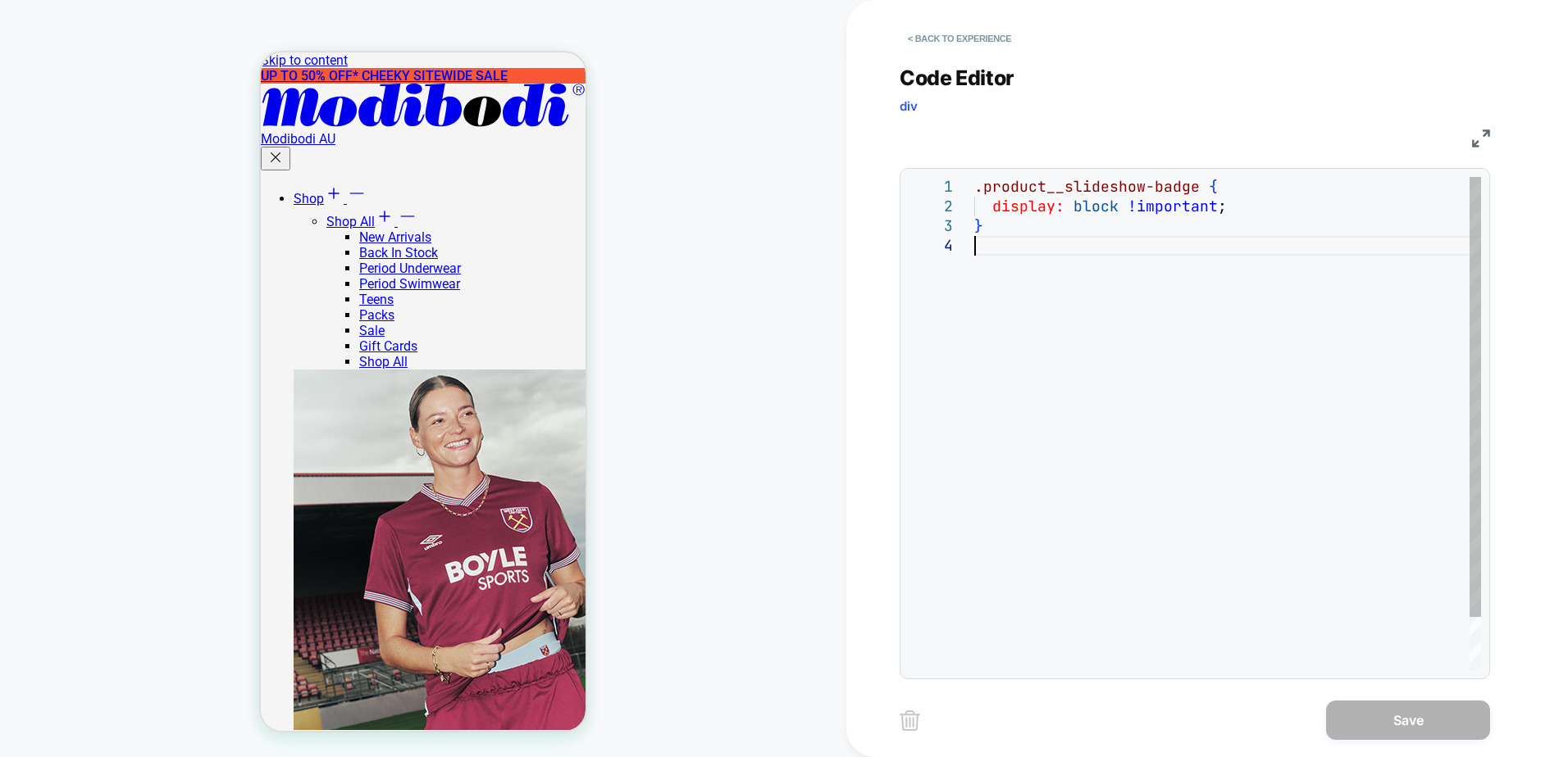
click at [1169, 369] on div ".product__slideshow-badge { display: block !important ; }" at bounding box center [1228, 453] width 507 height 553
click at [1175, 412] on div ".product__slideshow-badge { display: block !important ; }" at bounding box center [1228, 453] width 507 height 553
click at [956, 36] on button "< Back to experience" at bounding box center [959, 39] width 120 height 27
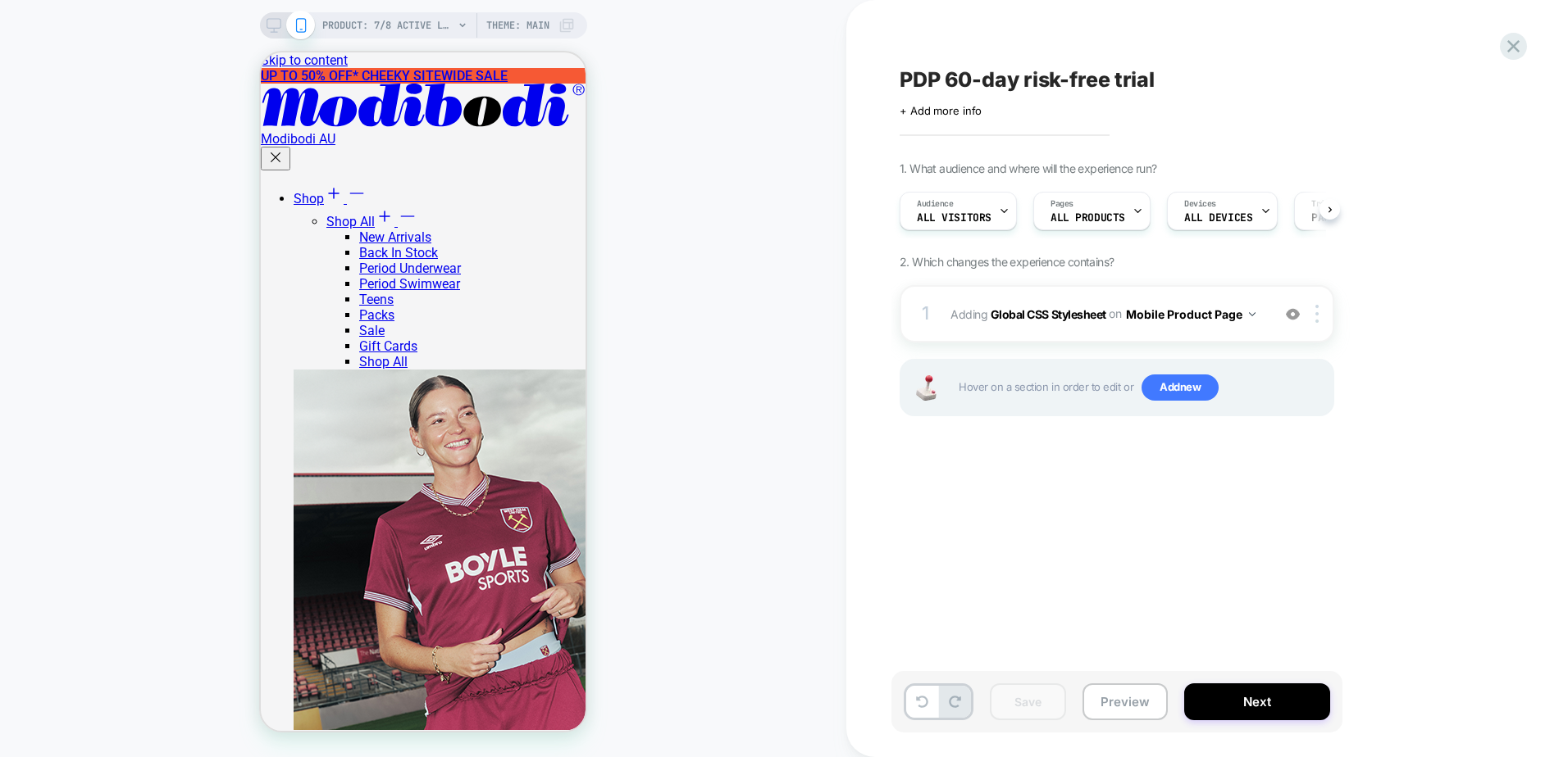
scroll to position [0, 1]
click at [1131, 700] on button "Preview" at bounding box center [1125, 702] width 85 height 37
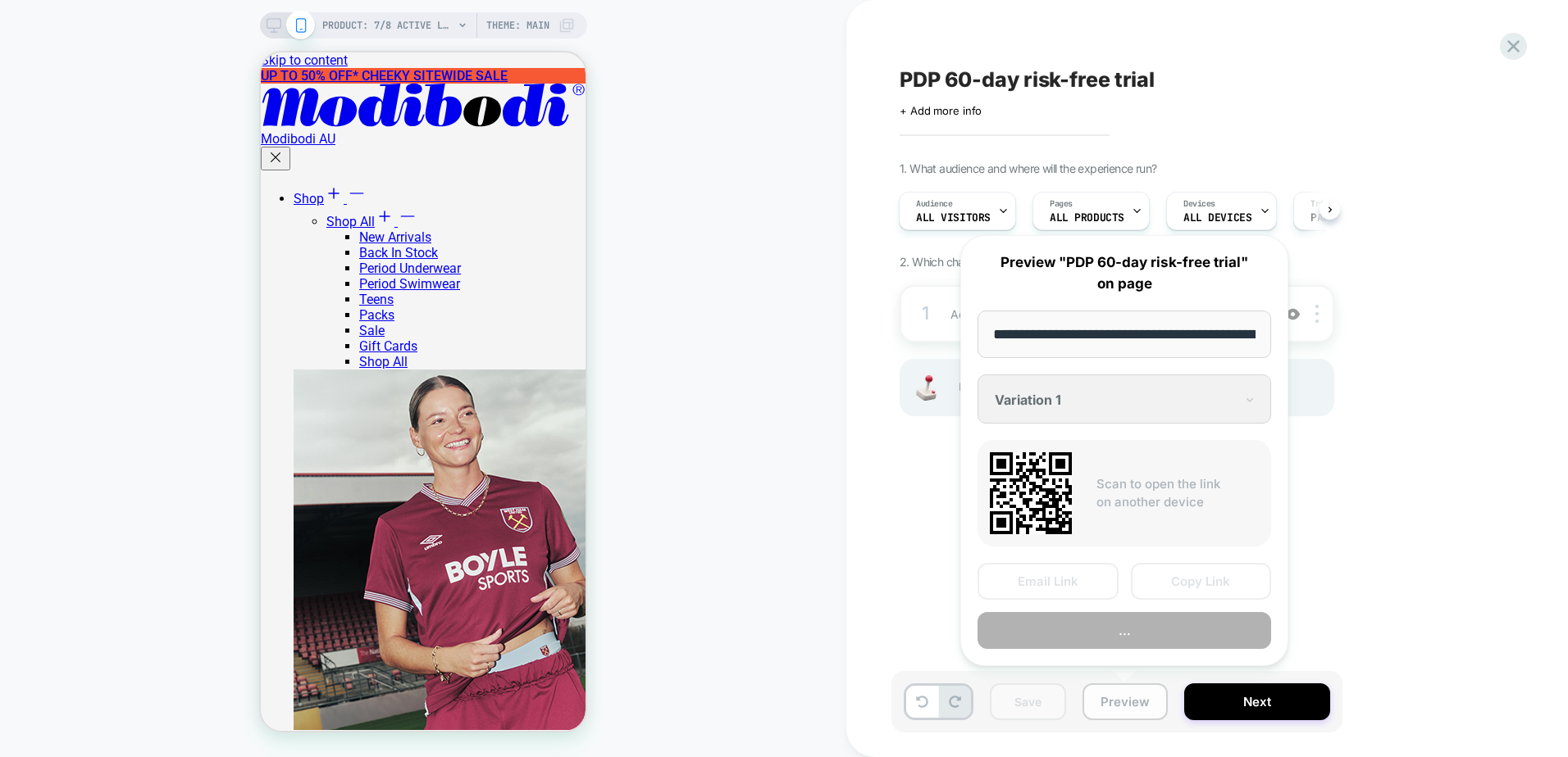
scroll to position [0, 334]
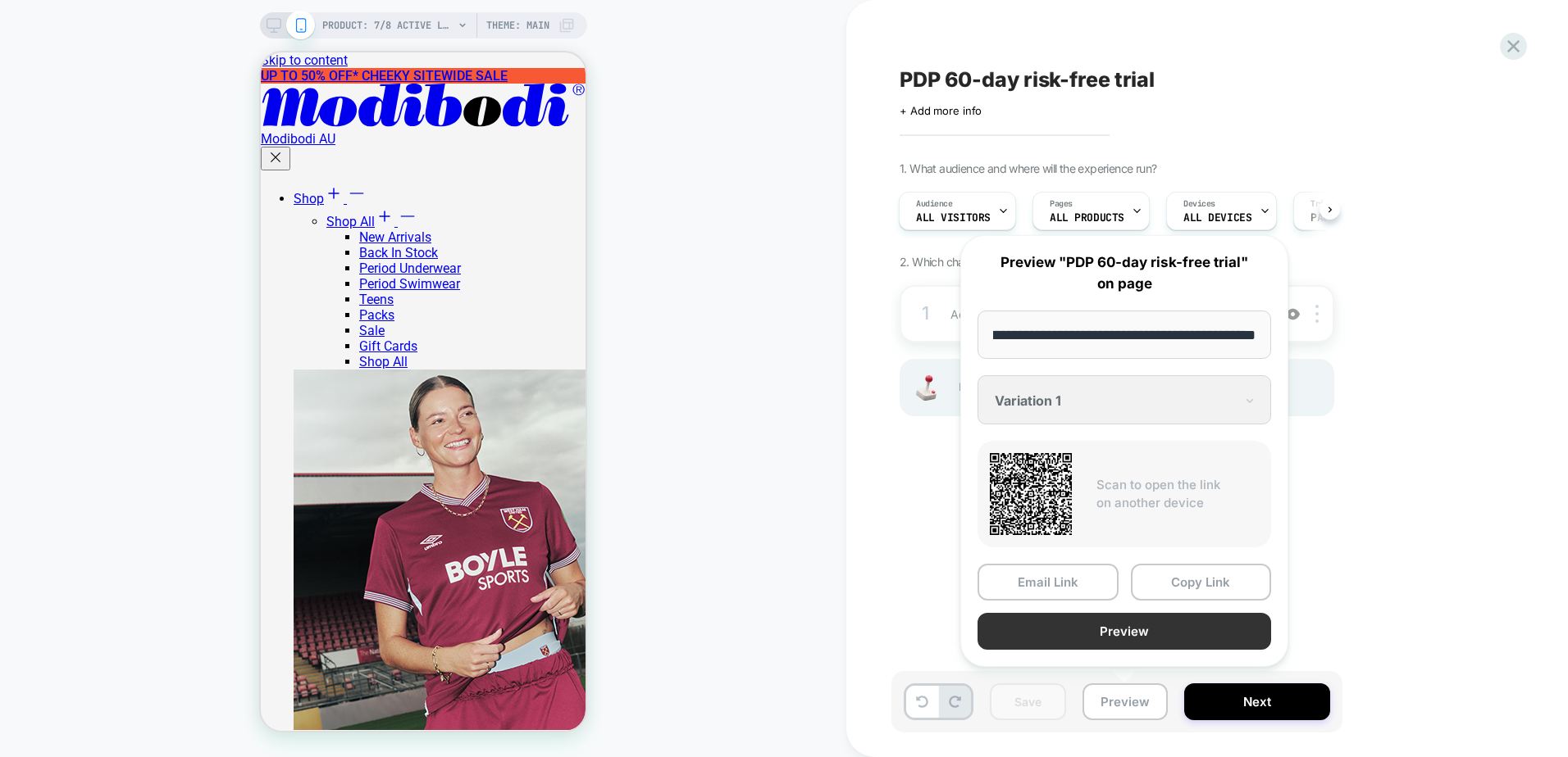
click at [1113, 632] on button "Preview" at bounding box center [1124, 632] width 293 height 37
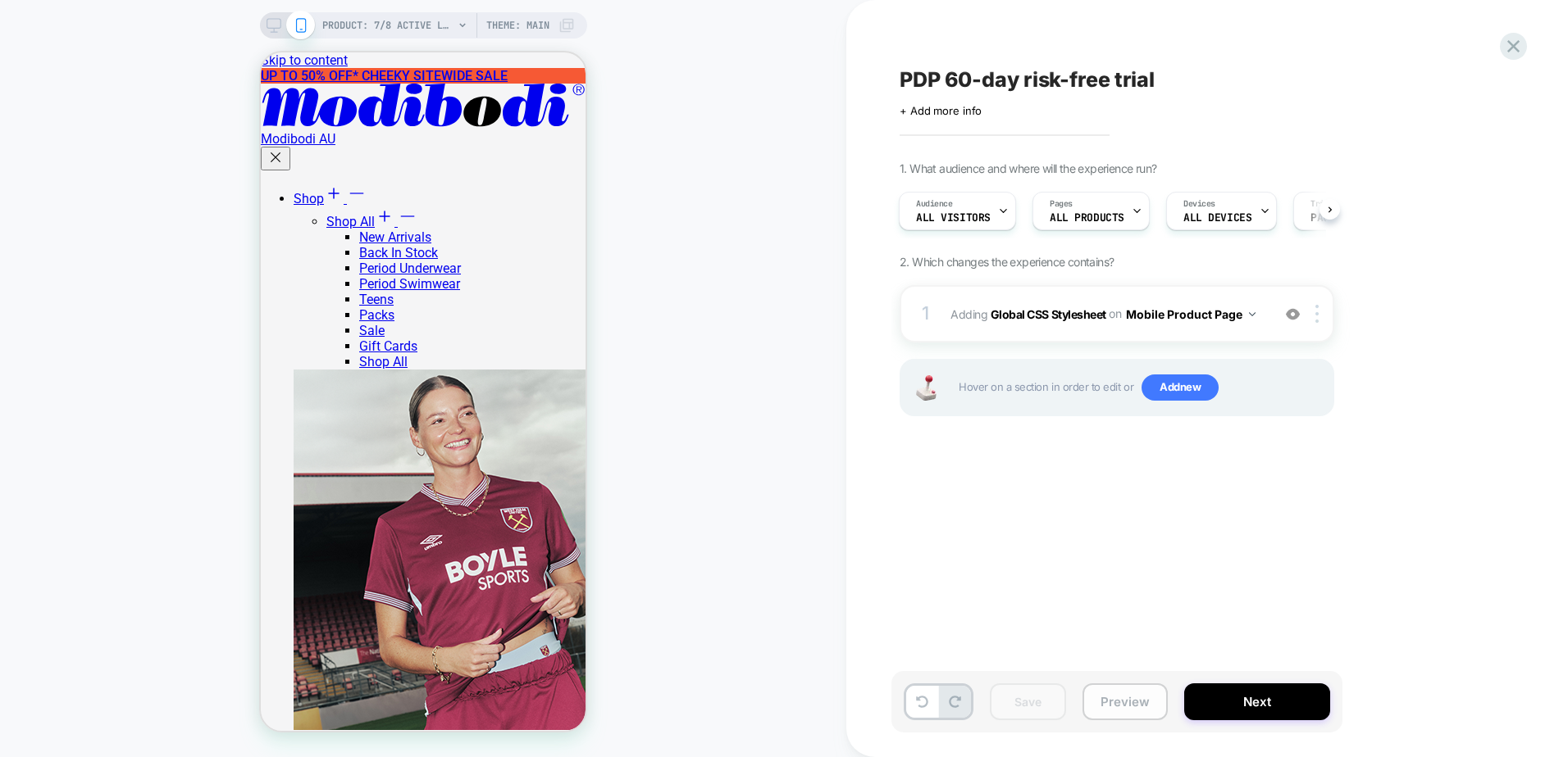
click at [1110, 697] on button "Preview" at bounding box center [1125, 702] width 85 height 37
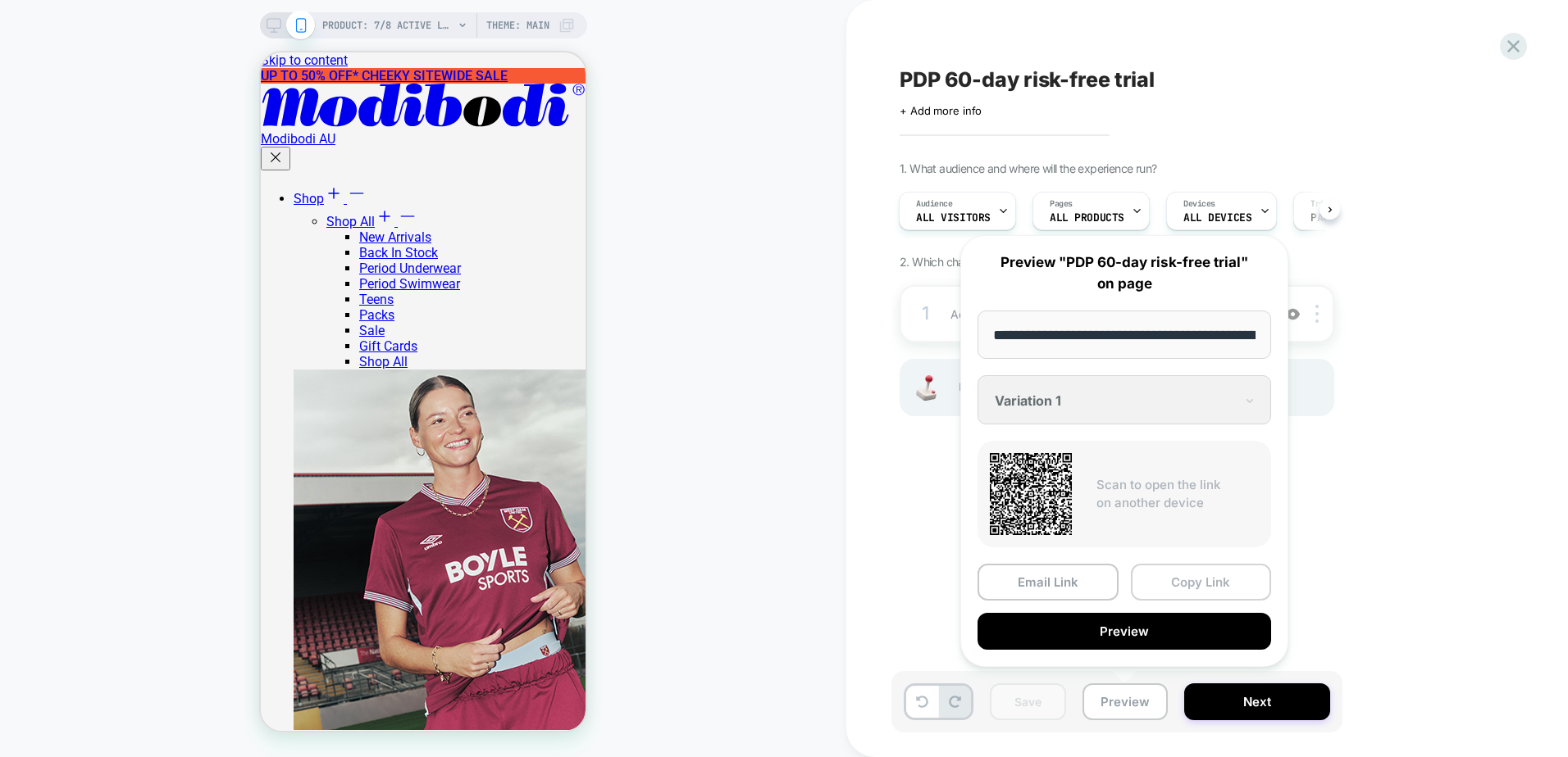
click at [1156, 589] on button "Copy Link" at bounding box center [1201, 583] width 141 height 37
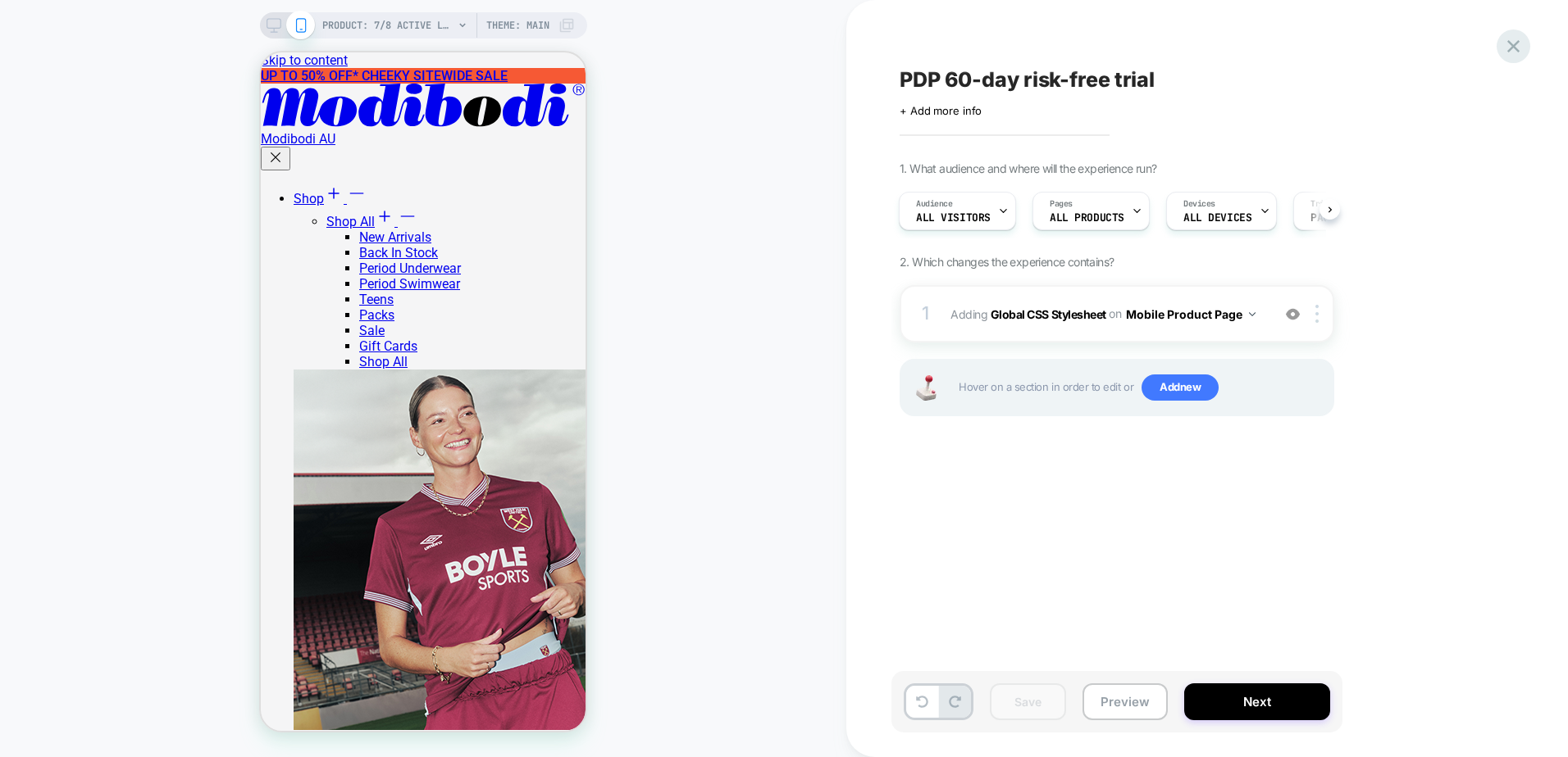
click at [1516, 48] on icon at bounding box center [1513, 46] width 12 height 12
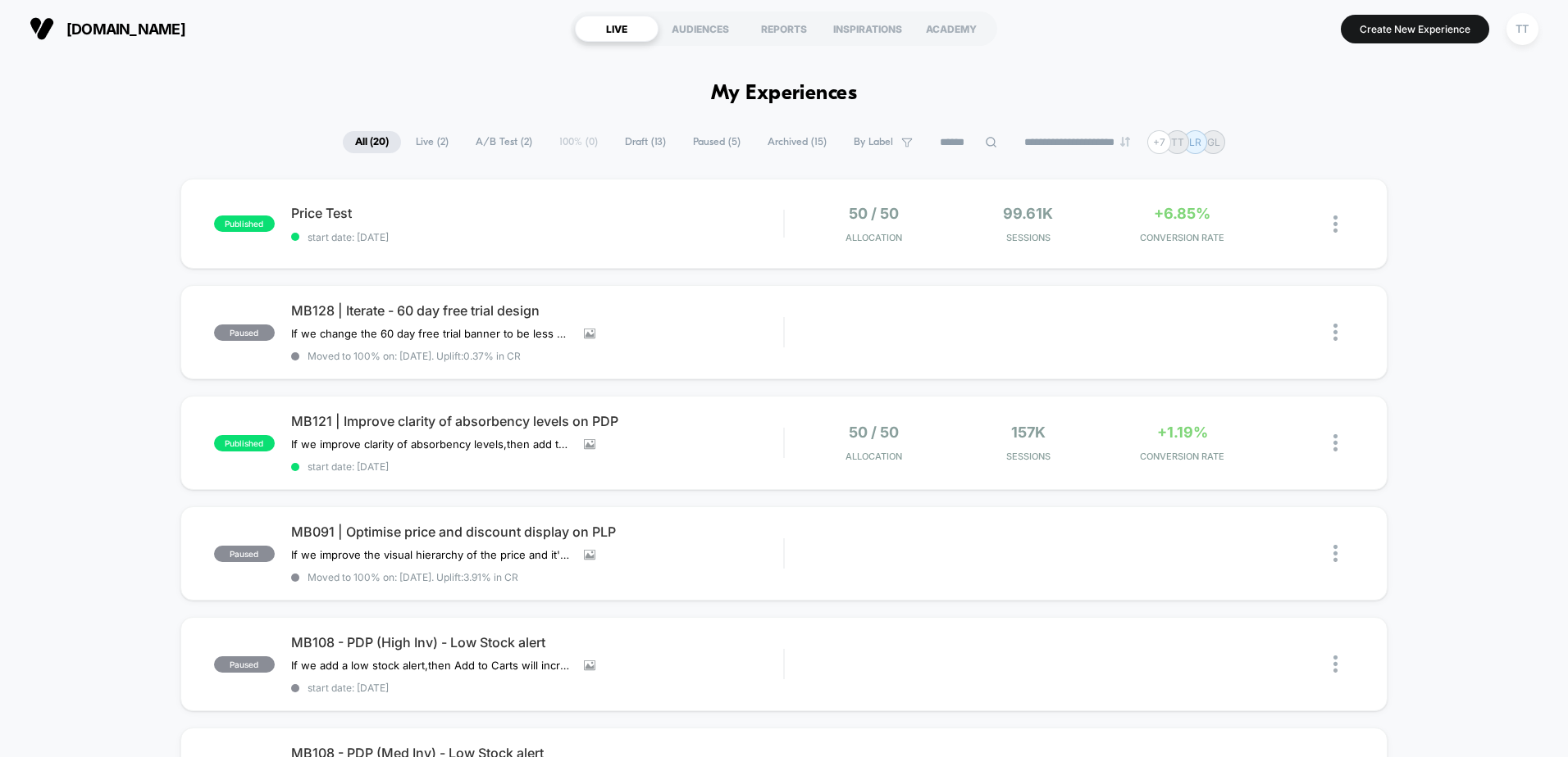
click at [428, 142] on span "Live ( 2 )" at bounding box center [432, 142] width 58 height 22
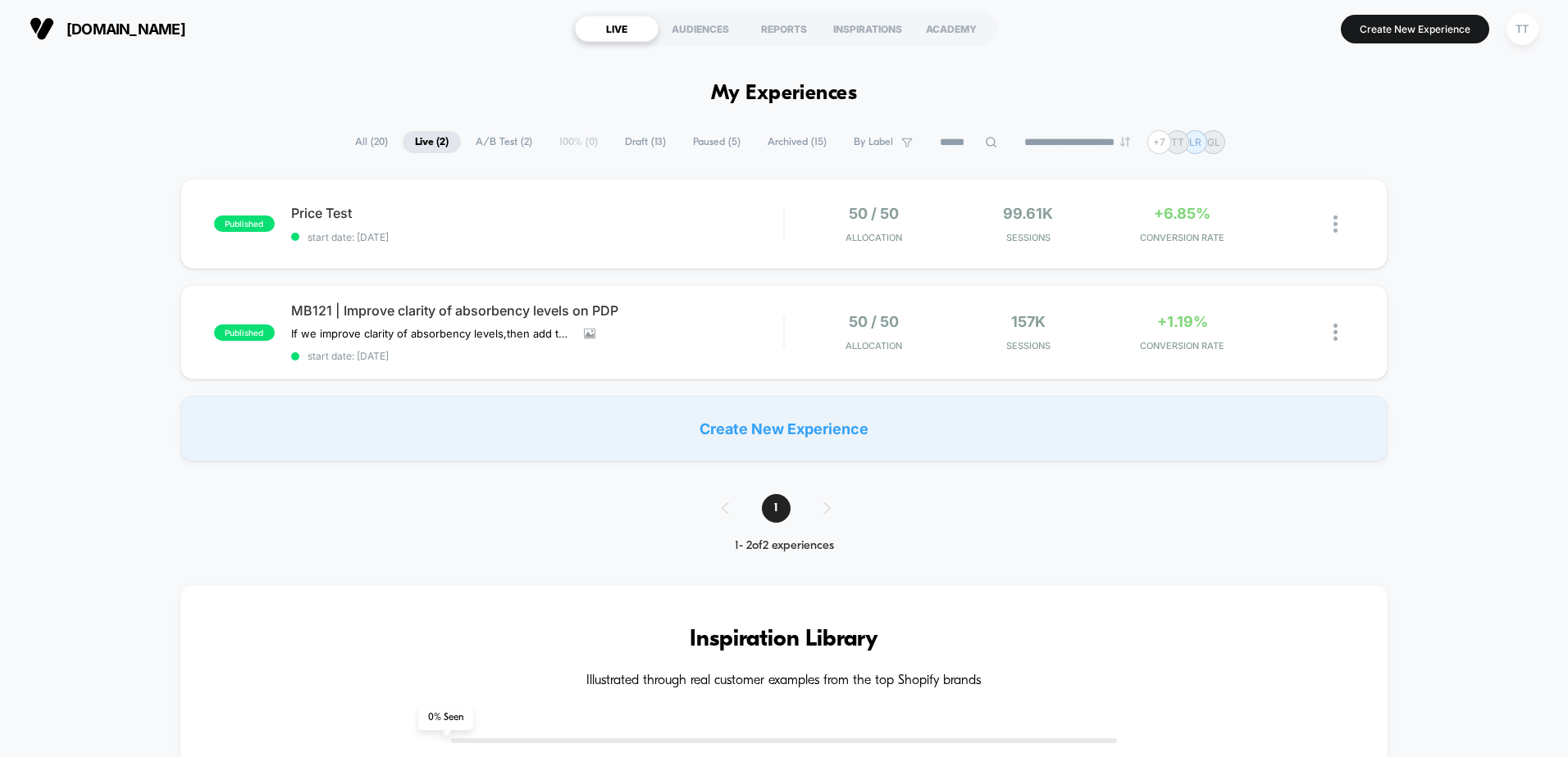
click at [492, 142] on span "A/B Test ( 2 )" at bounding box center [503, 142] width 81 height 22
click at [638, 142] on span "Draft ( 13 )" at bounding box center [645, 142] width 66 height 22
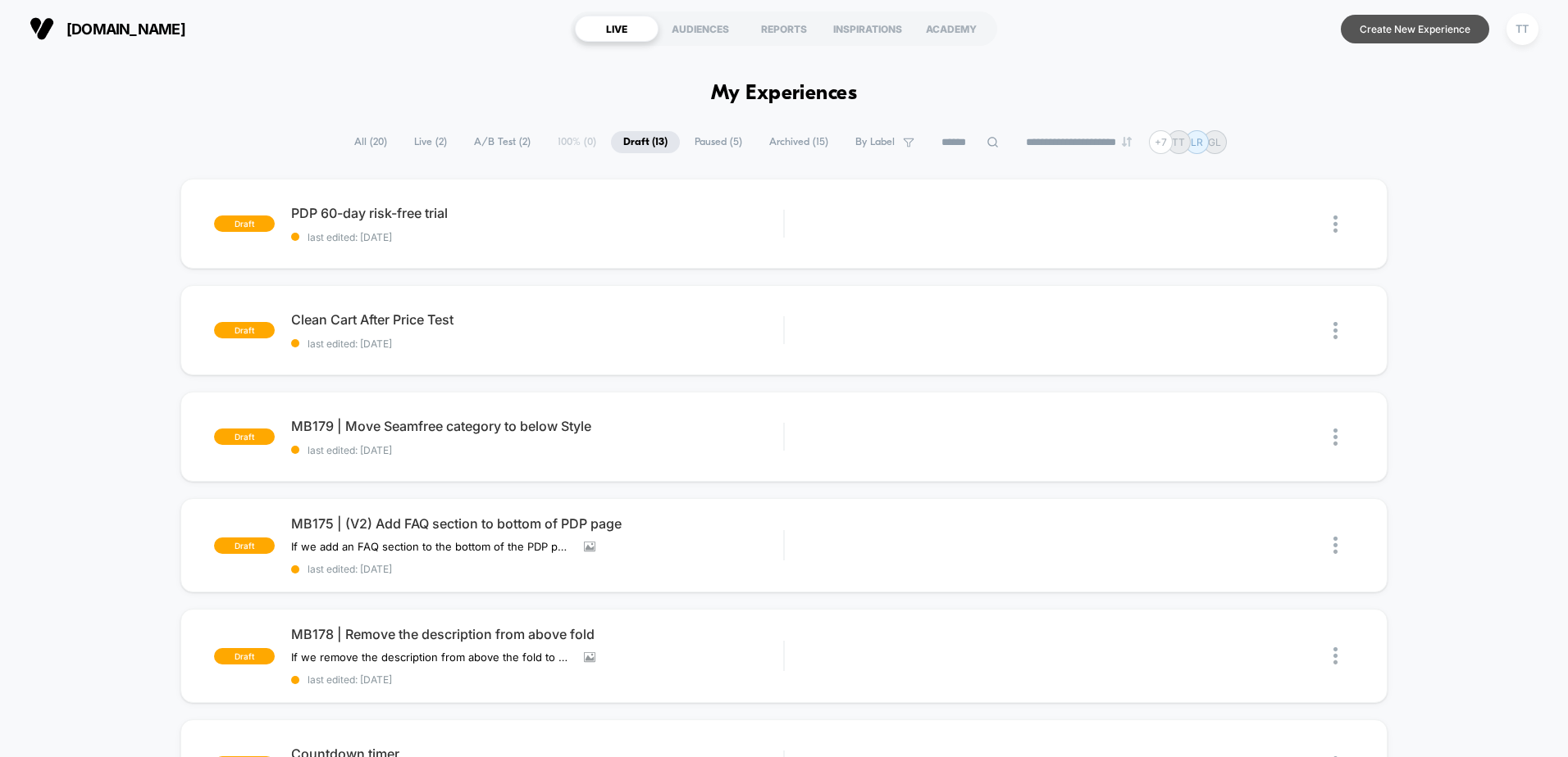
click at [1389, 35] on button "Create New Experience" at bounding box center [1414, 29] width 148 height 28
